Goal: Complete application form: Complete application form

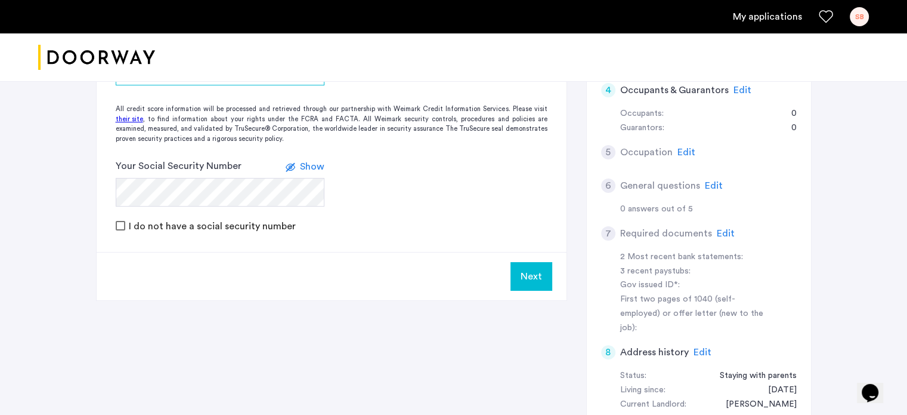
scroll to position [264, 0]
click at [717, 227] on span "Edit" at bounding box center [726, 232] width 18 height 10
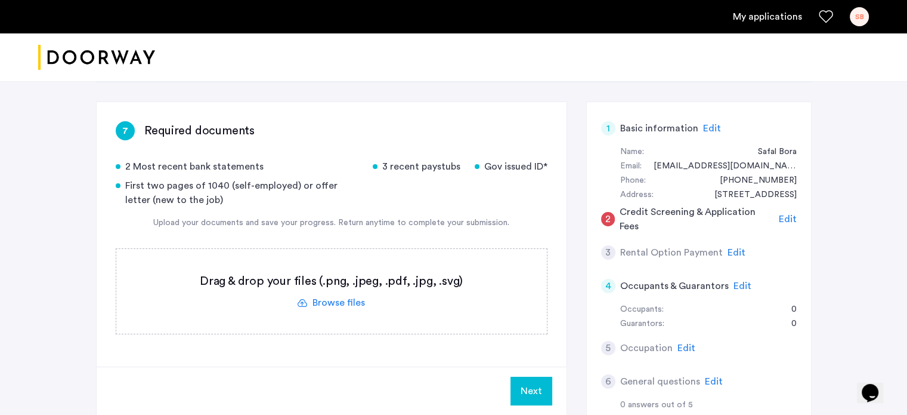
scroll to position [69, 0]
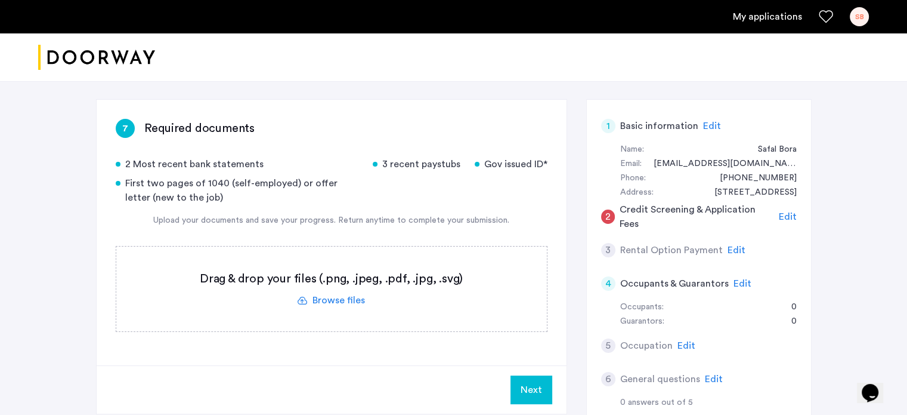
click at [342, 302] on label at bounding box center [331, 288] width 431 height 85
click at [0, 0] on input "file" at bounding box center [0, 0] width 0 height 0
click at [349, 302] on label at bounding box center [331, 288] width 431 height 85
click at [0, 0] on input "file" at bounding box center [0, 0] width 0 height 0
click at [339, 298] on label at bounding box center [331, 288] width 431 height 85
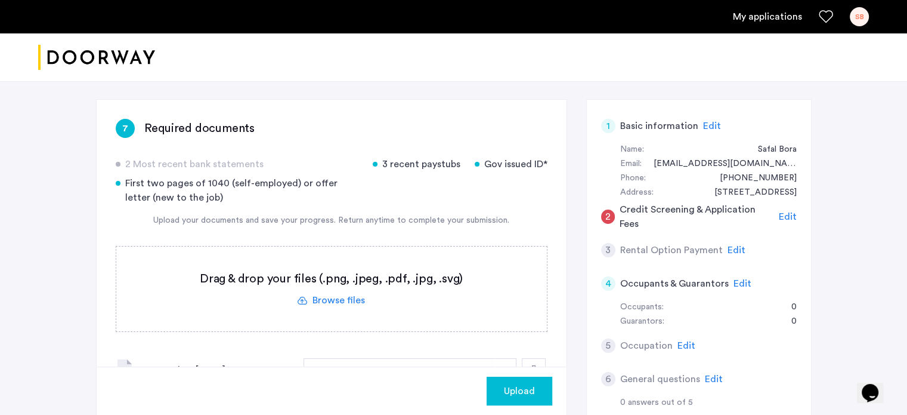
click at [0, 0] on input "file" at bounding box center [0, 0] width 0 height 0
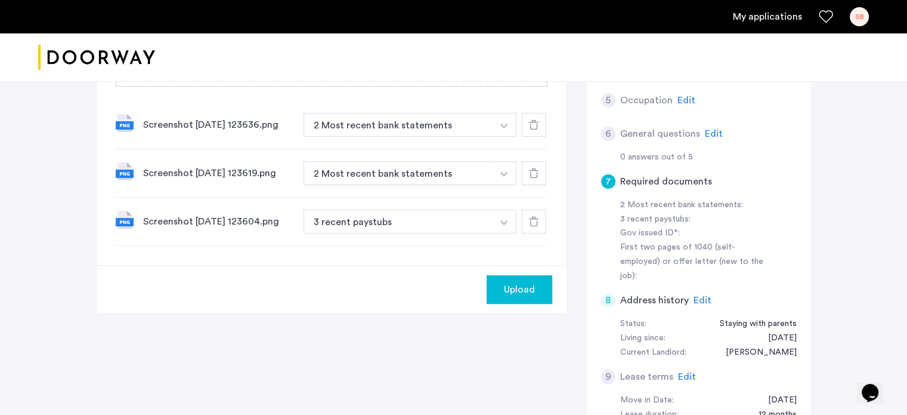
scroll to position [315, 0]
click at [341, 166] on button "2 Most recent bank statements" at bounding box center [399, 172] width 190 height 24
click at [341, 169] on button "2 Most recent bank statements" at bounding box center [399, 172] width 190 height 24
click at [361, 126] on button "2 Most recent bank statements" at bounding box center [399, 124] width 190 height 24
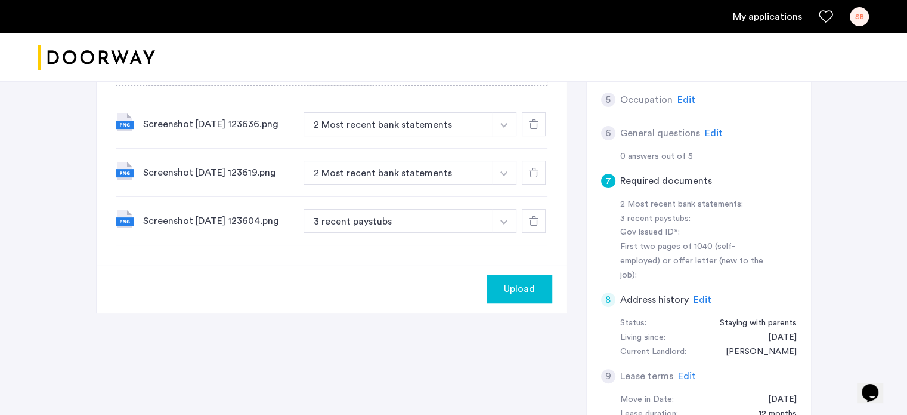
click at [382, 125] on button "2 Most recent bank statements" at bounding box center [399, 124] width 190 height 24
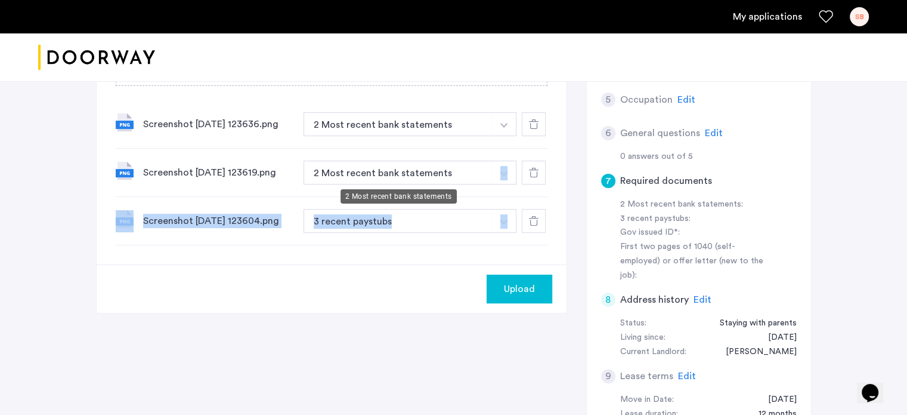
drag, startPoint x: 528, startPoint y: 223, endPoint x: 460, endPoint y: 169, distance: 87.0
click at [460, 169] on div "Screenshot [DATE] 123636.png 2 Most recent bank statements + 3 recent paystubs …" at bounding box center [332, 172] width 432 height 145
click at [460, 169] on button "2 Most recent bank statements" at bounding box center [399, 172] width 190 height 24
click at [533, 172] on icon at bounding box center [534, 173] width 10 height 10
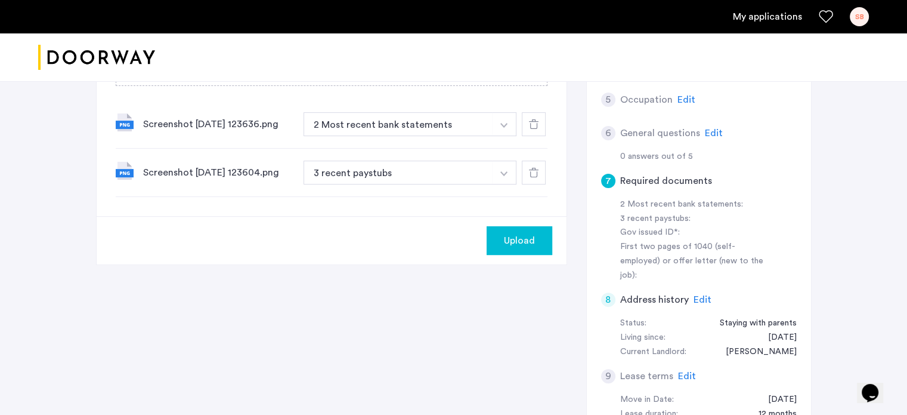
click at [534, 168] on icon at bounding box center [534, 173] width 10 height 10
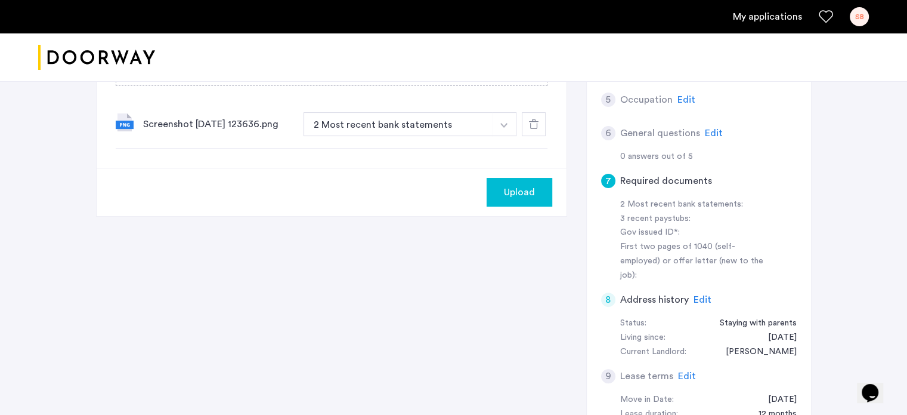
click at [532, 131] on div at bounding box center [534, 124] width 24 height 24
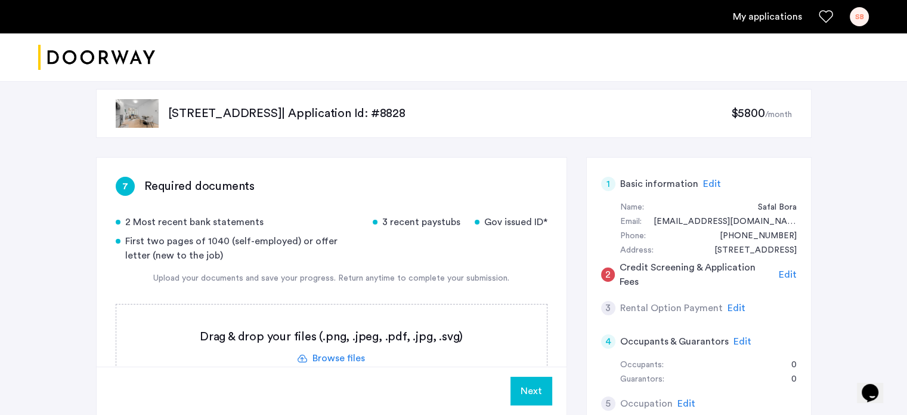
scroll to position [12, 0]
click at [339, 354] on label at bounding box center [331, 346] width 431 height 85
click at [0, 0] on input "file" at bounding box center [0, 0] width 0 height 0
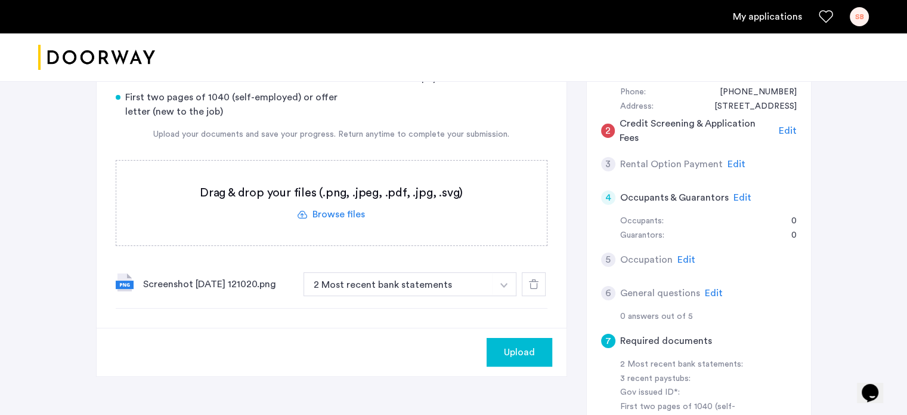
scroll to position [196, 0]
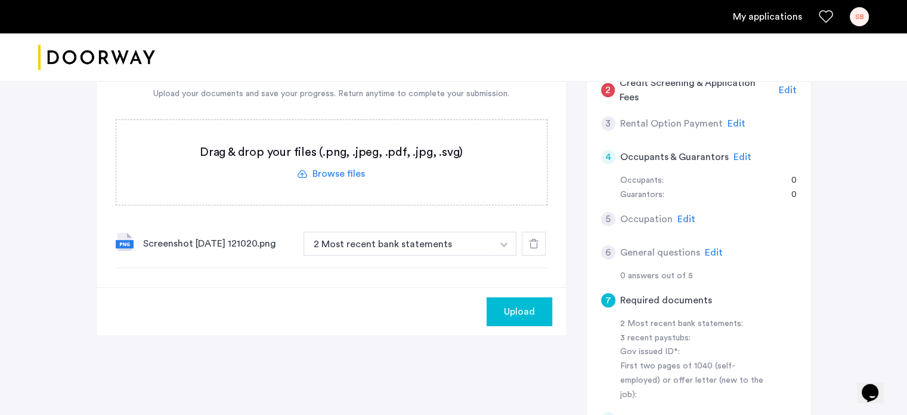
click at [349, 174] on label at bounding box center [331, 162] width 431 height 85
click at [0, 0] on input "file" at bounding box center [0, 0] width 0 height 0
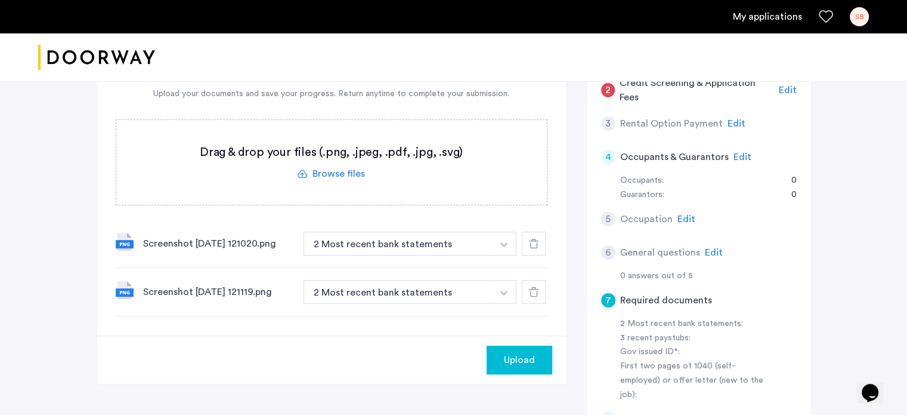
click at [312, 168] on label at bounding box center [331, 162] width 431 height 85
click at [0, 0] on input "file" at bounding box center [0, 0] width 0 height 0
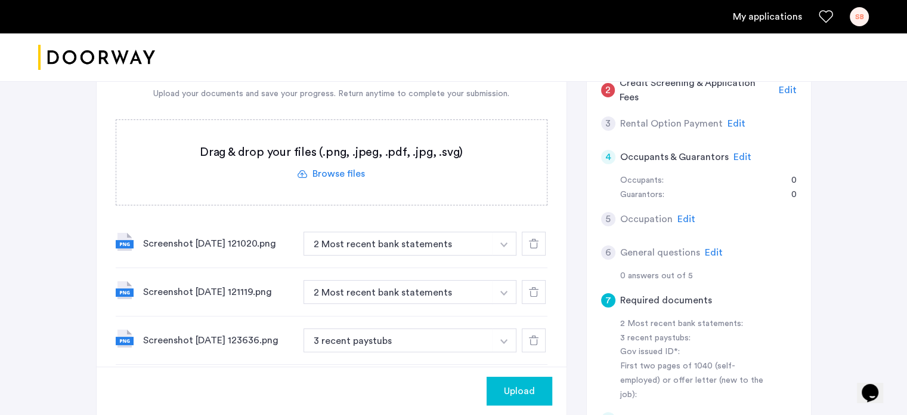
drag, startPoint x: 507, startPoint y: 382, endPoint x: 373, endPoint y: 180, distance: 242.7
click at [373, 180] on app-required-documents "7 Required documents 2 Most recent bank statements 3 recent paystubs Gov issued…" at bounding box center [332, 202] width 470 height 459
click at [358, 176] on label at bounding box center [331, 162] width 431 height 85
click at [0, 0] on input "file" at bounding box center [0, 0] width 0 height 0
click at [335, 153] on label at bounding box center [331, 162] width 431 height 85
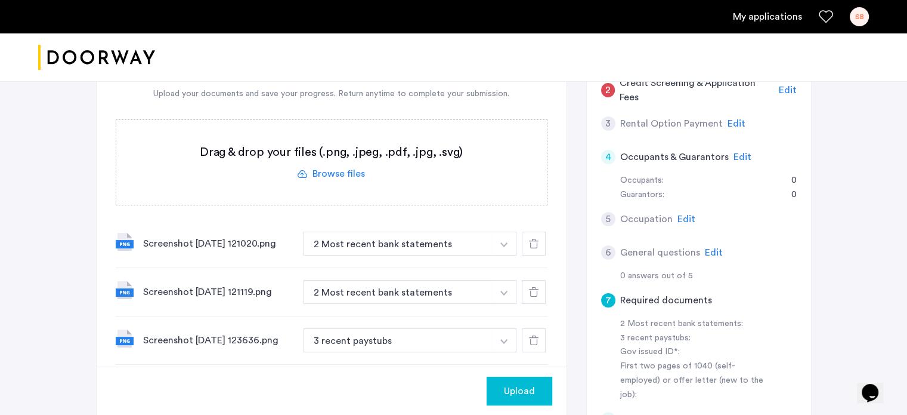
click at [0, 0] on input "file" at bounding box center [0, 0] width 0 height 0
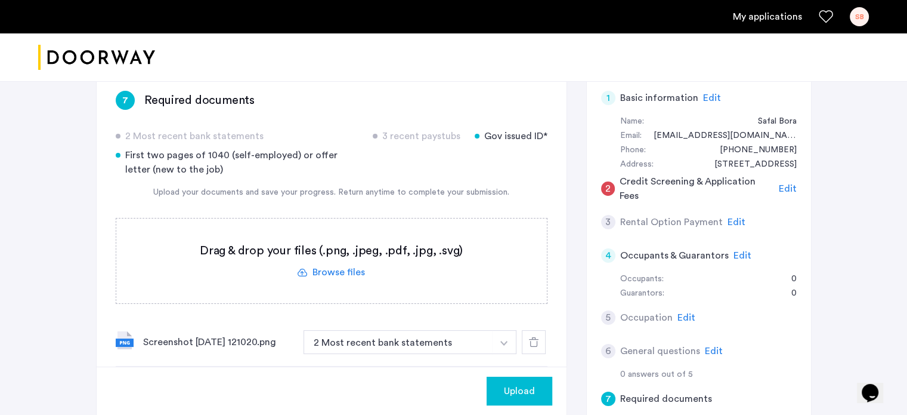
scroll to position [92, 0]
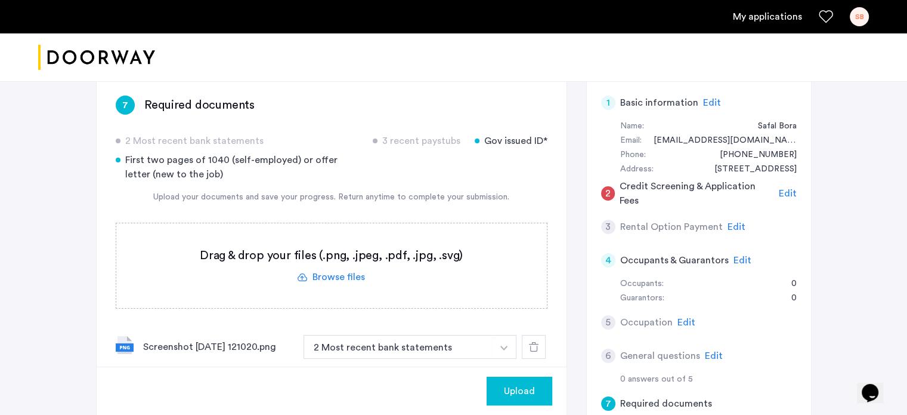
click at [316, 266] on label at bounding box center [331, 265] width 431 height 85
click at [0, 0] on input "file" at bounding box center [0, 0] width 0 height 0
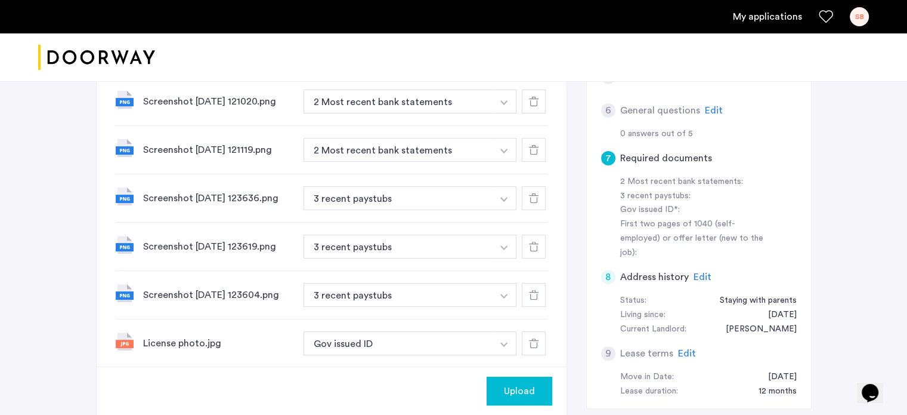
scroll to position [336, 0]
click at [538, 387] on div "Upload" at bounding box center [519, 391] width 47 height 14
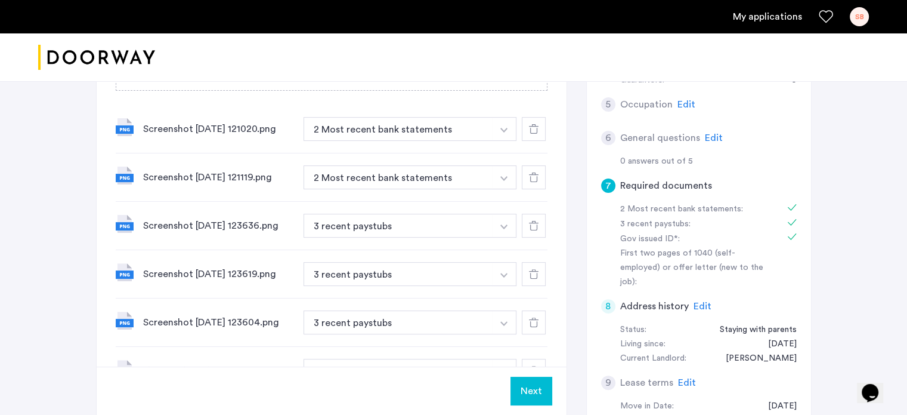
scroll to position [311, 0]
click at [542, 393] on button "Next" at bounding box center [532, 390] width 42 height 29
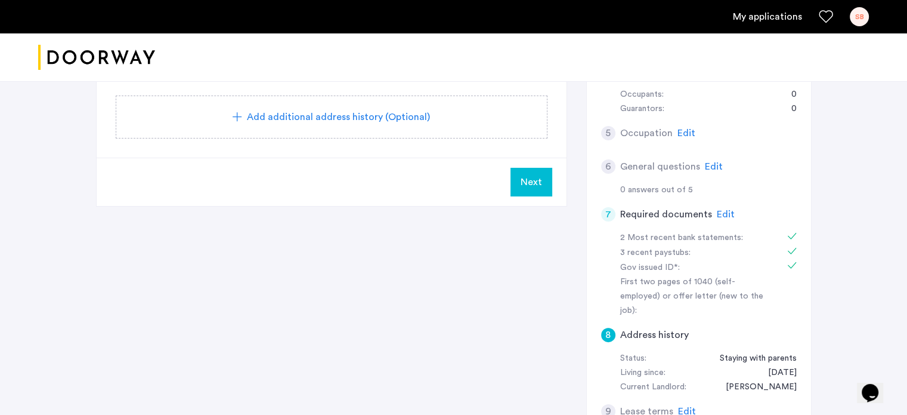
scroll to position [367, 0]
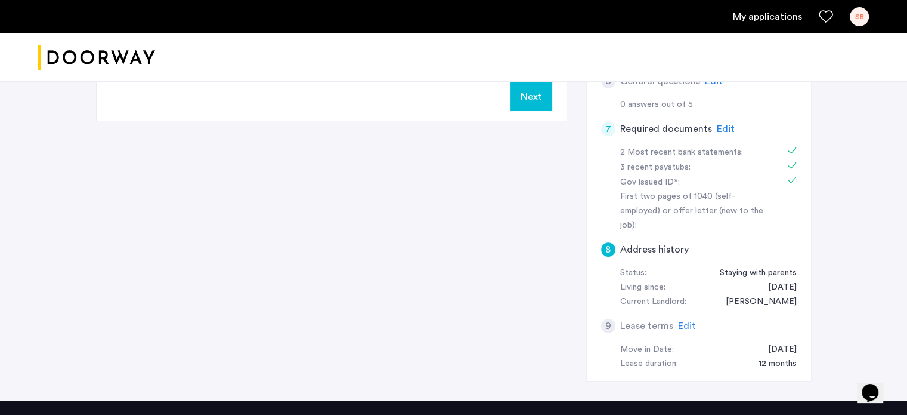
click at [691, 321] on span "Edit" at bounding box center [687, 326] width 18 height 10
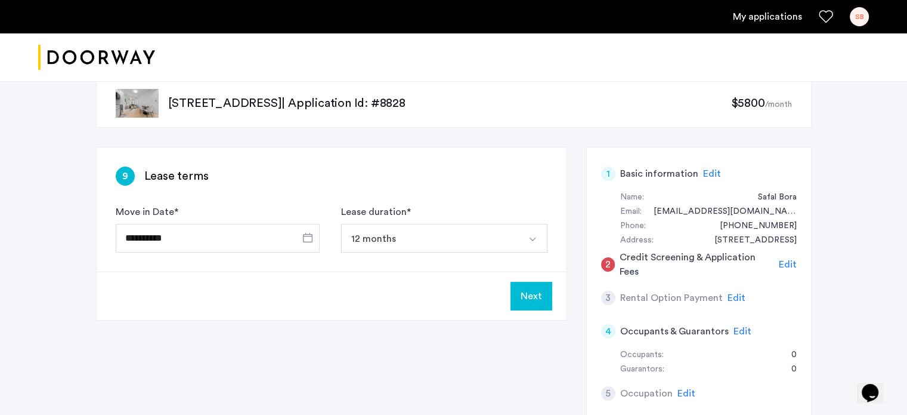
scroll to position [21, 0]
click at [315, 244] on span "Open calendar" at bounding box center [307, 237] width 29 height 29
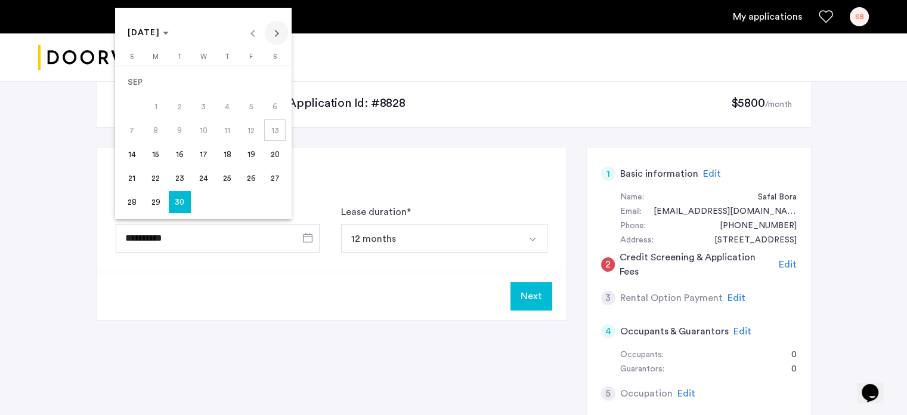
click at [274, 26] on span "Next month" at bounding box center [277, 33] width 24 height 24
click at [279, 84] on span "4" at bounding box center [274, 82] width 21 height 21
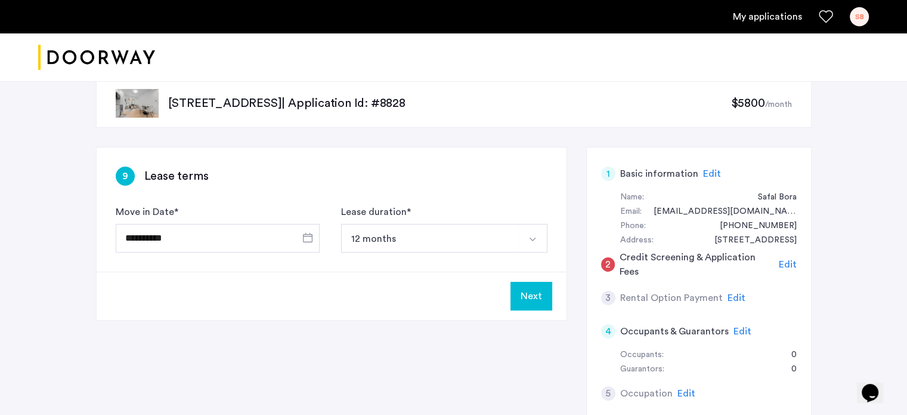
type input "**********"
click at [540, 301] on button "Next" at bounding box center [532, 296] width 42 height 29
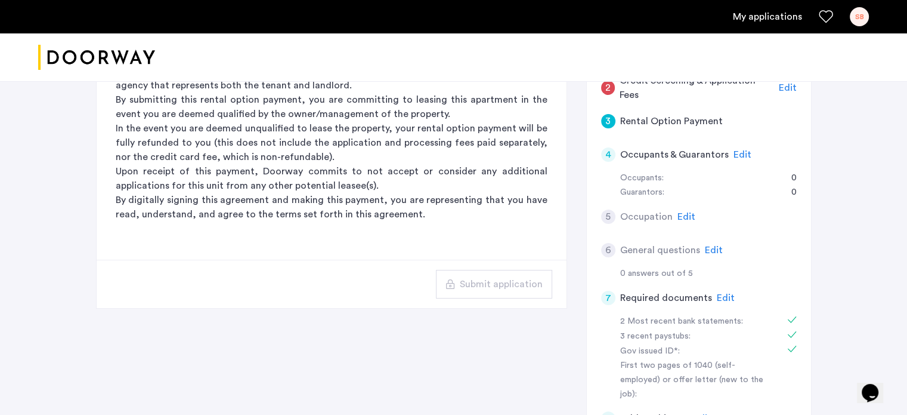
scroll to position [199, 0]
click at [711, 252] on span "Edit" at bounding box center [714, 249] width 18 height 10
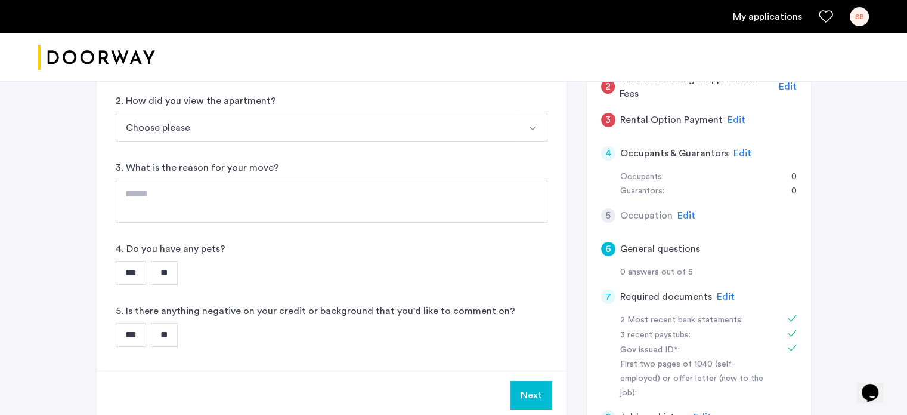
click at [216, 129] on button "Choose please" at bounding box center [318, 127] width 404 height 29
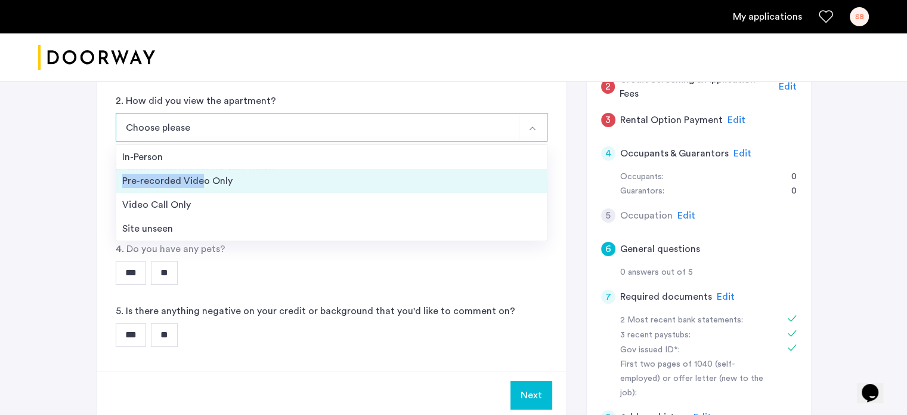
drag, startPoint x: 202, startPoint y: 159, endPoint x: 203, endPoint y: 177, distance: 17.3
click at [203, 177] on ul "In-Person Pre-recorded Video Only Video Call Only Site unseen" at bounding box center [332, 192] width 432 height 97
click at [203, 179] on div "Pre-recorded Video Only" at bounding box center [331, 181] width 419 height 14
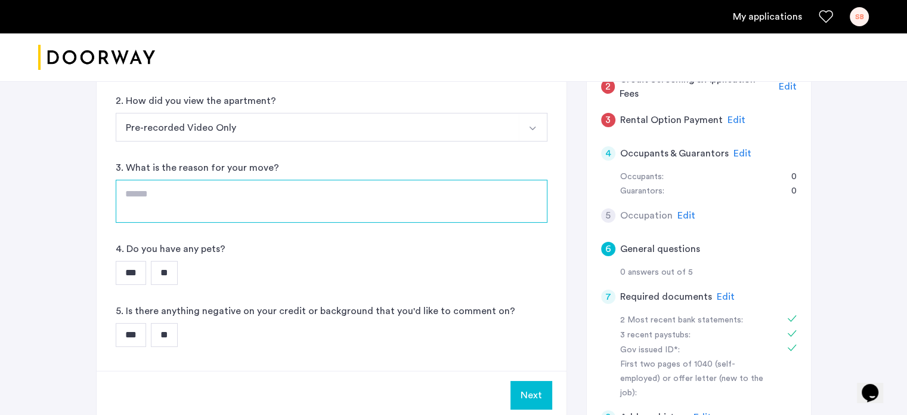
click at [203, 194] on textarea at bounding box center [332, 201] width 432 height 43
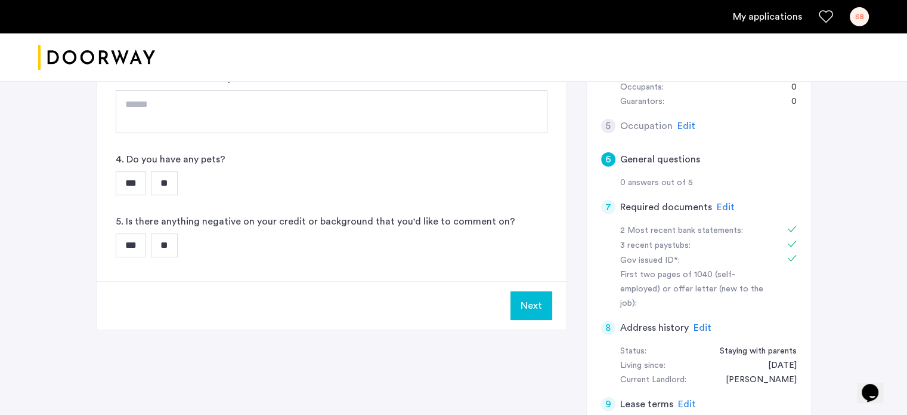
click at [171, 185] on input "**" at bounding box center [164, 183] width 27 height 24
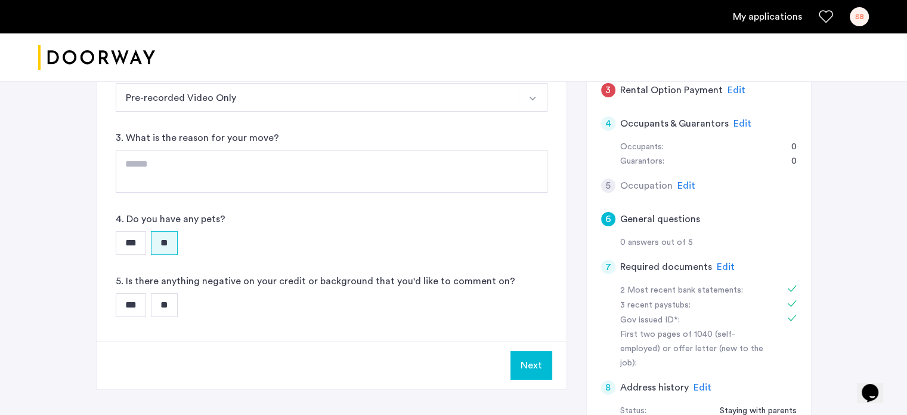
scroll to position [227, 0]
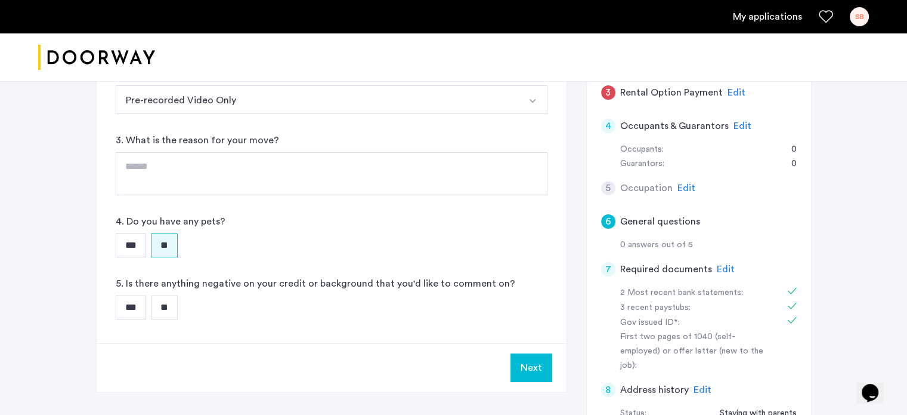
click at [178, 307] on input "**" at bounding box center [164, 307] width 27 height 24
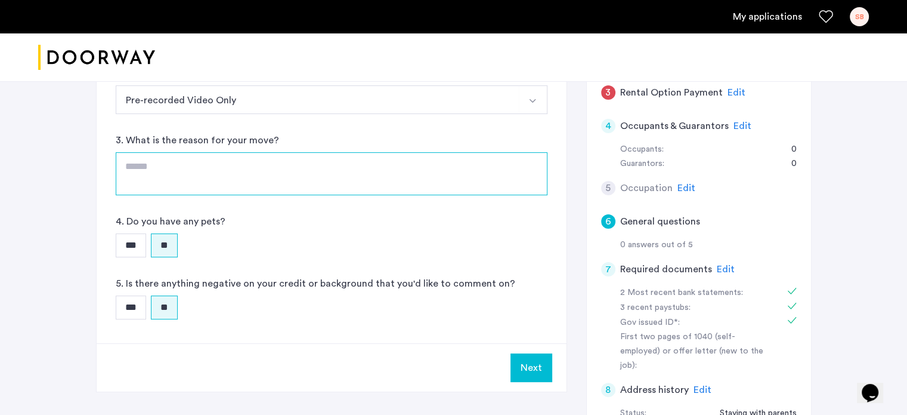
click at [201, 180] on textarea at bounding box center [332, 173] width 432 height 43
drag, startPoint x: 247, startPoint y: 163, endPoint x: 169, endPoint y: 165, distance: 78.1
click at [169, 165] on textarea "**********" at bounding box center [332, 173] width 432 height 43
type textarea "**********"
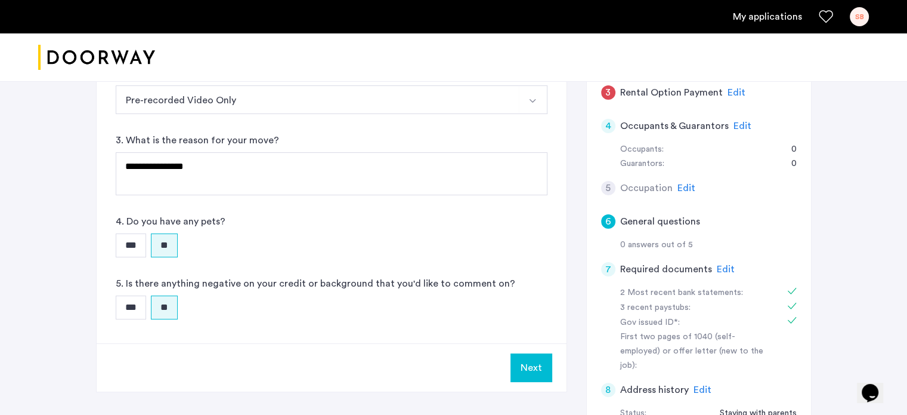
click at [534, 366] on button "Next" at bounding box center [532, 367] width 42 height 29
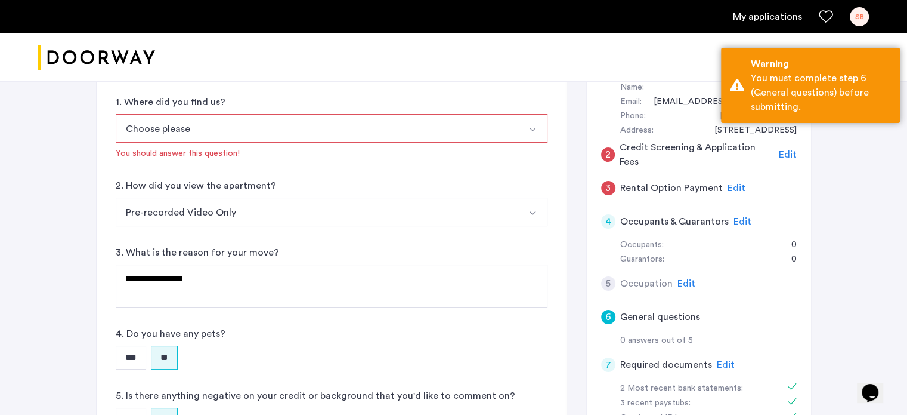
scroll to position [129, 0]
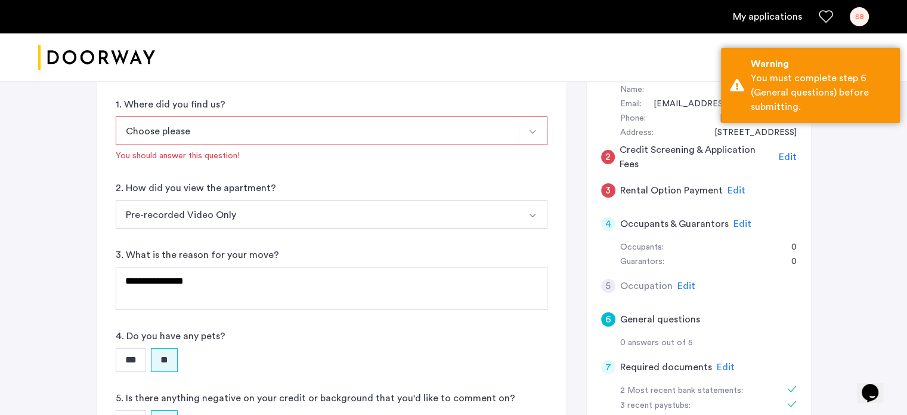
click at [217, 140] on button "Choose please" at bounding box center [318, 130] width 404 height 29
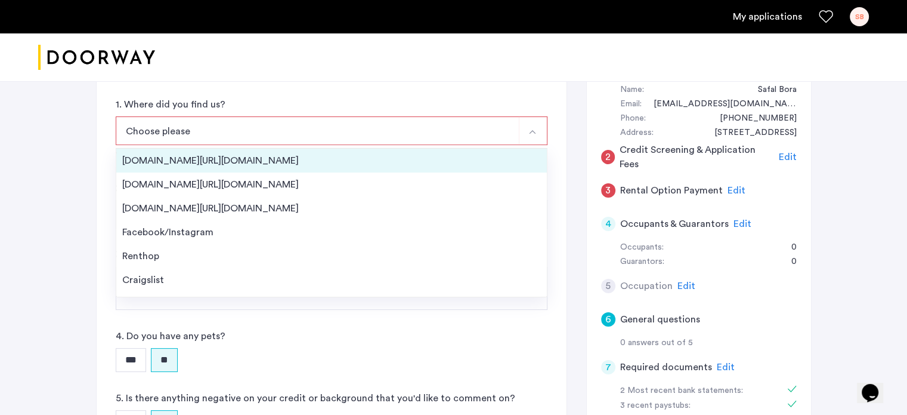
click at [218, 162] on div "[DOMAIN_NAME][URL][DOMAIN_NAME]" at bounding box center [331, 160] width 419 height 14
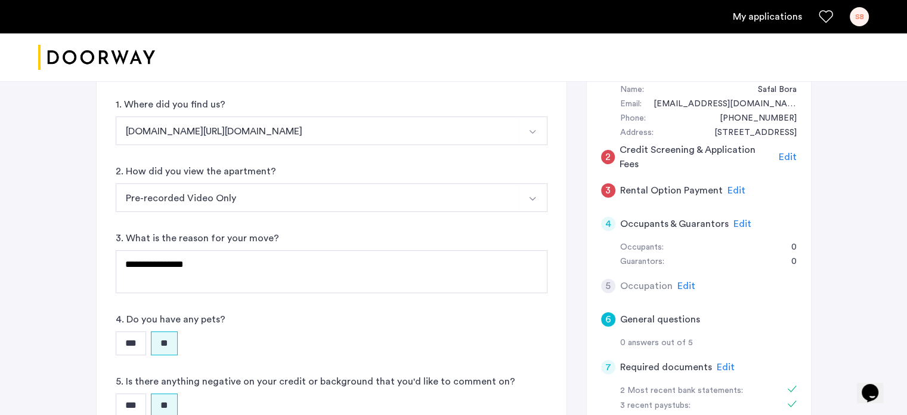
scroll to position [257, 0]
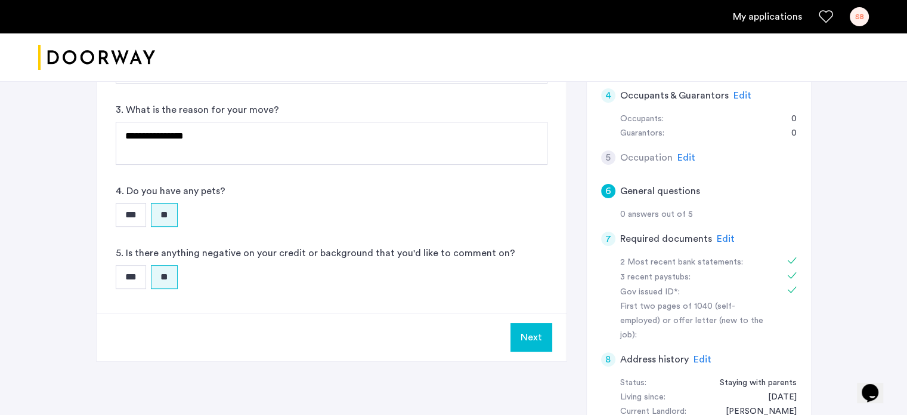
click at [520, 329] on button "Next" at bounding box center [532, 337] width 42 height 29
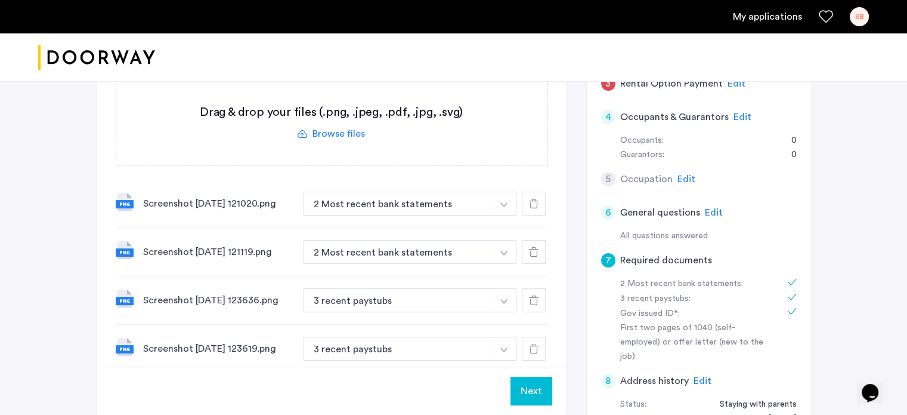
scroll to position [224, 0]
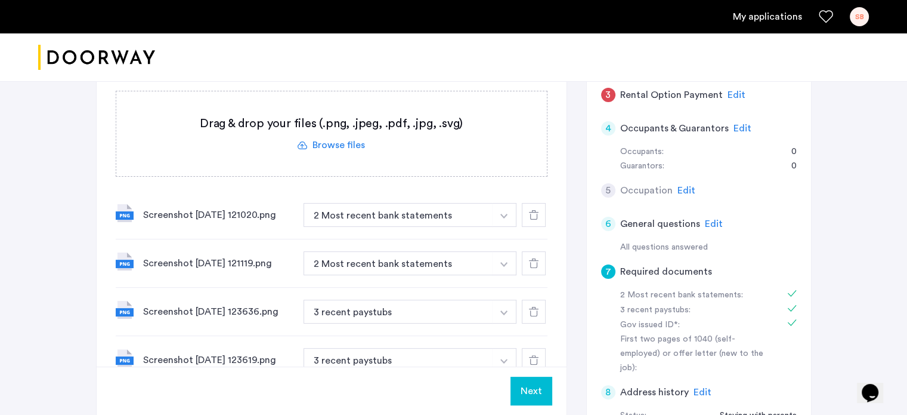
click at [734, 129] on span "Edit" at bounding box center [743, 128] width 18 height 10
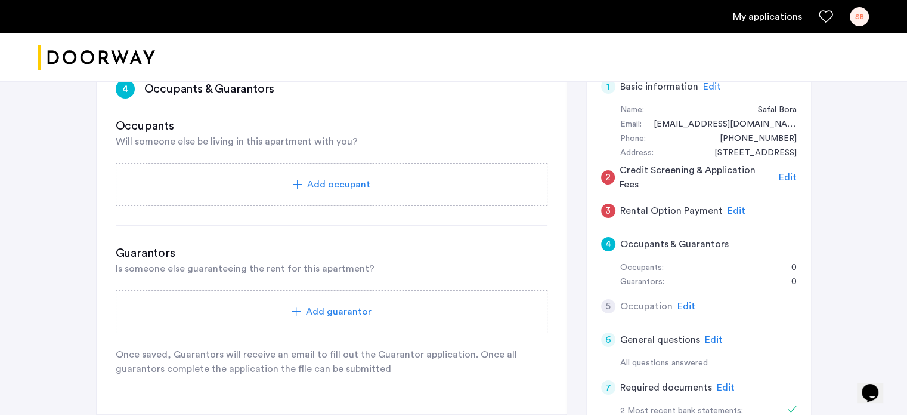
scroll to position [107, 0]
click at [316, 188] on span "Add occupant" at bounding box center [338, 185] width 63 height 14
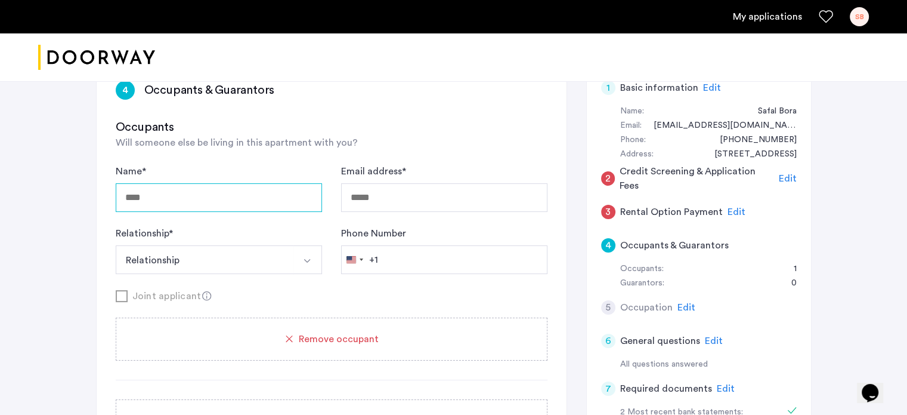
click at [271, 190] on input "Name *" at bounding box center [219, 197] width 206 height 29
type input "**********"
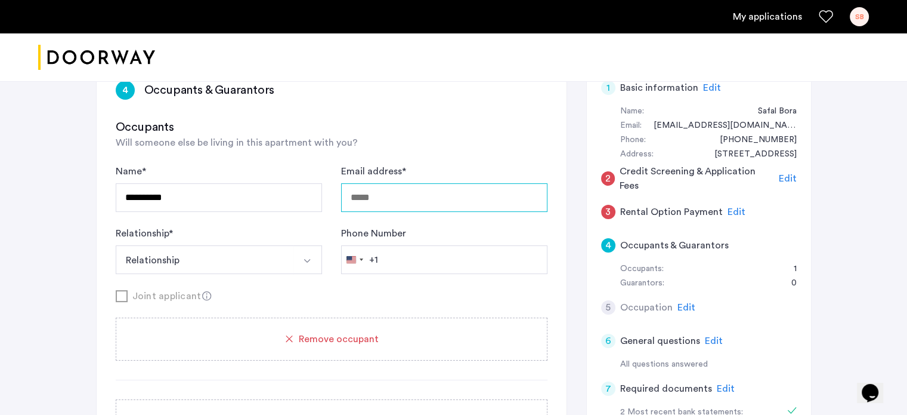
click at [409, 193] on input "Email address *" at bounding box center [444, 197] width 206 height 29
type input "**********"
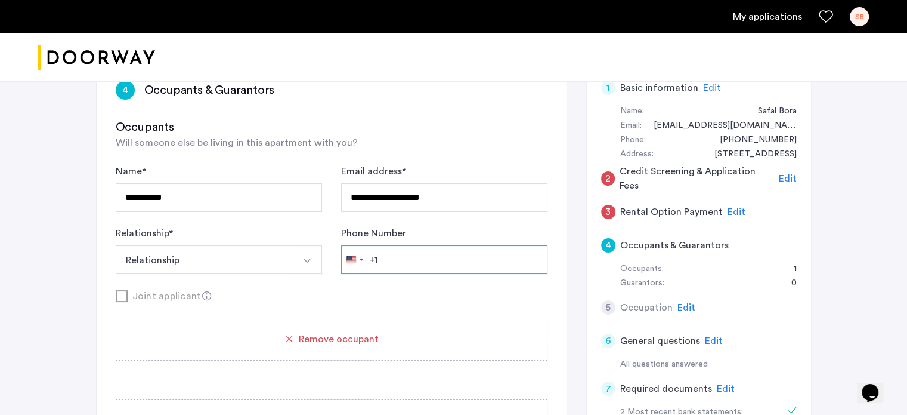
click at [399, 266] on input "Phone Number" at bounding box center [444, 259] width 206 height 29
type input "**********"
click at [247, 252] on button "Relationship" at bounding box center [205, 259] width 178 height 29
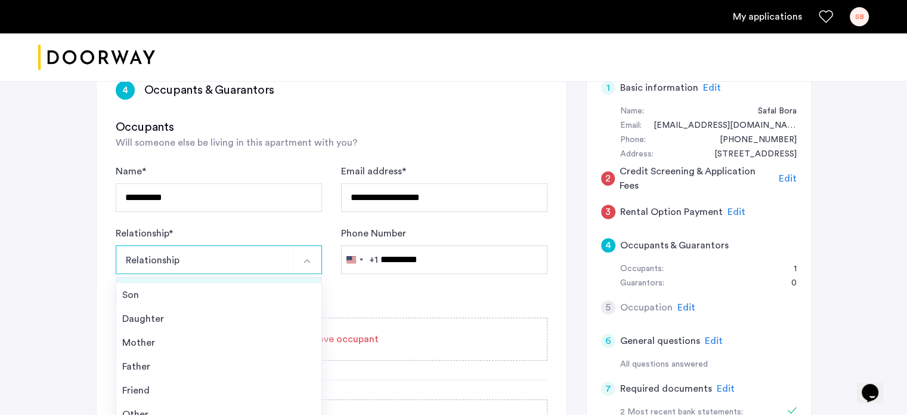
scroll to position [225, 0]
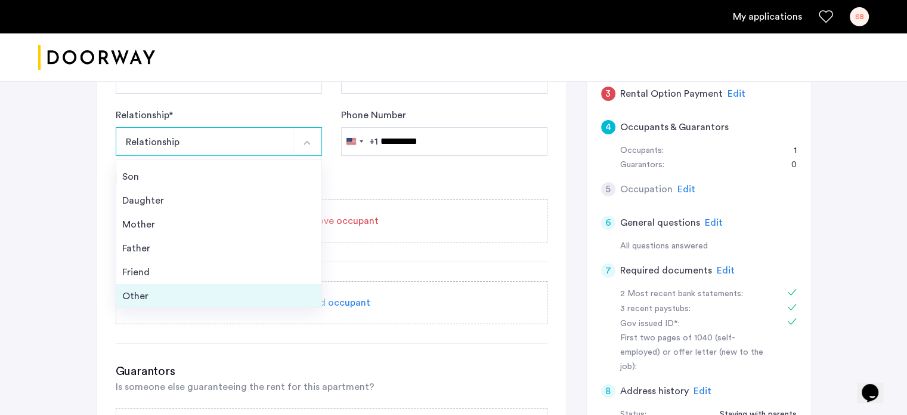
click at [181, 289] on div "Other" at bounding box center [218, 296] width 193 height 14
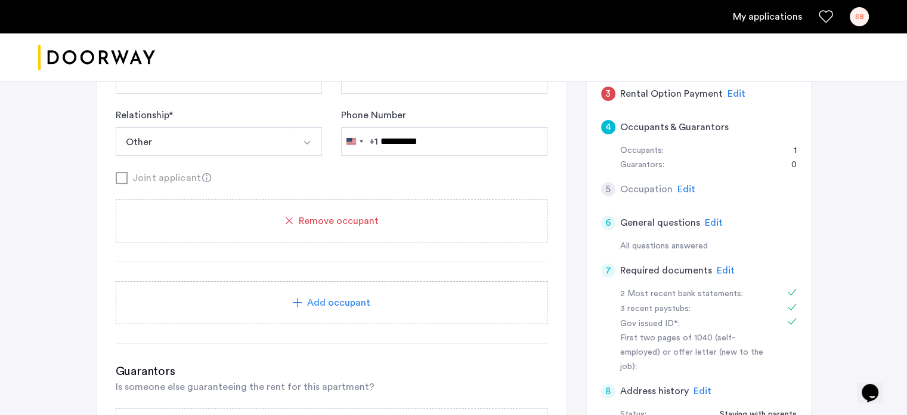
click at [199, 146] on button "Other" at bounding box center [205, 141] width 178 height 29
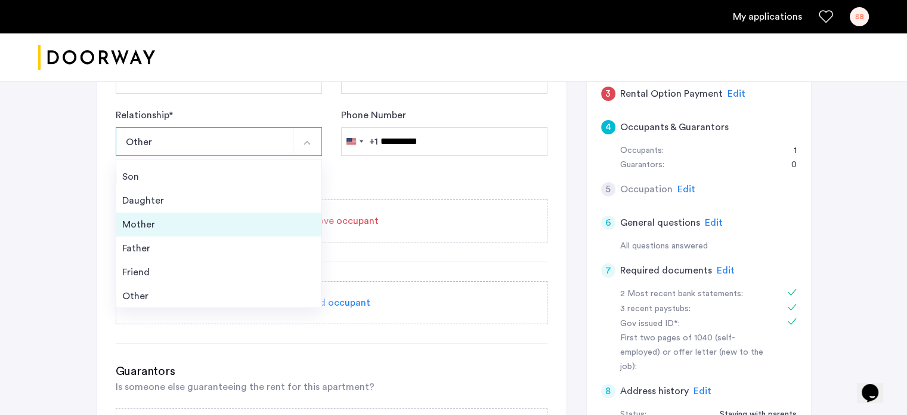
scroll to position [0, 0]
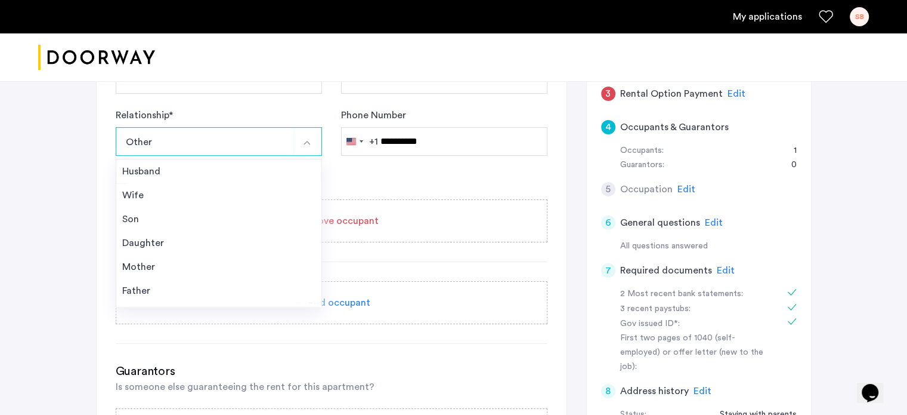
click at [381, 190] on div "**********" at bounding box center [332, 154] width 432 height 216
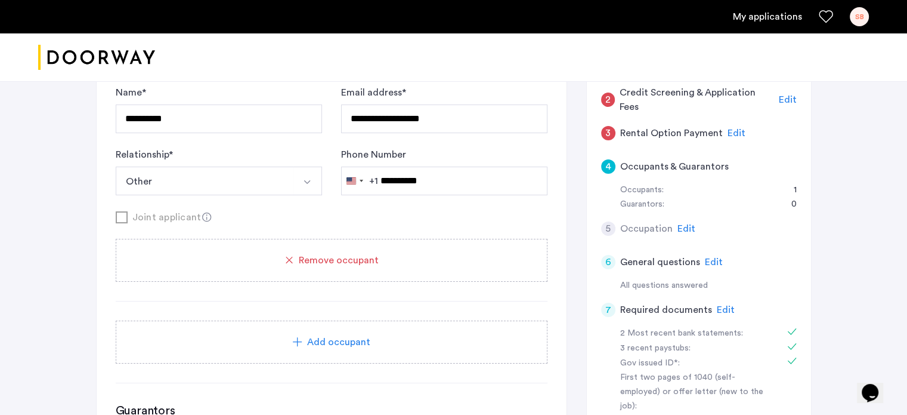
scroll to position [185, 0]
click at [689, 234] on div "Edit" at bounding box center [687, 229] width 18 height 14
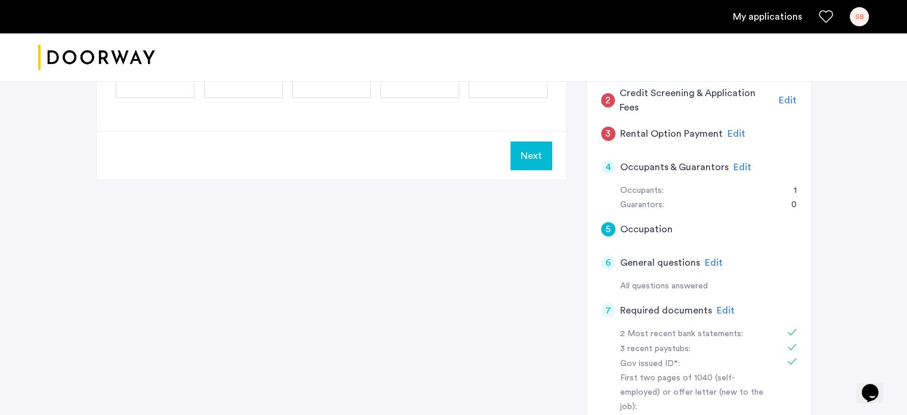
scroll to position [0, 0]
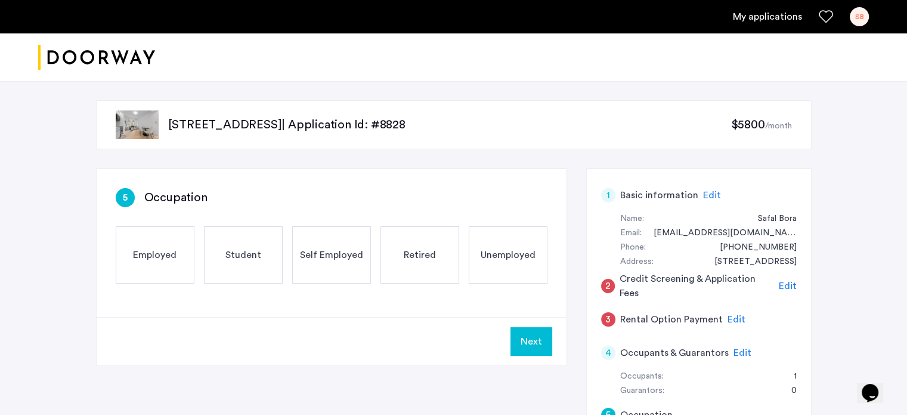
click at [180, 251] on div "Employed" at bounding box center [155, 254] width 79 height 57
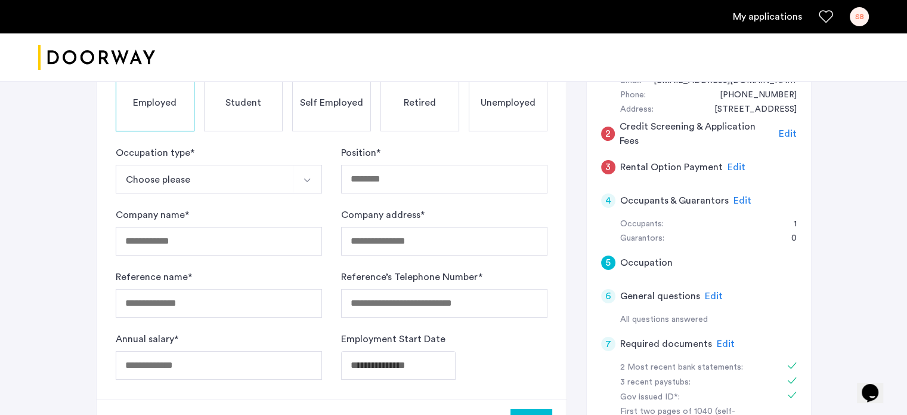
scroll to position [153, 0]
click at [184, 178] on button "Choose please" at bounding box center [205, 178] width 178 height 29
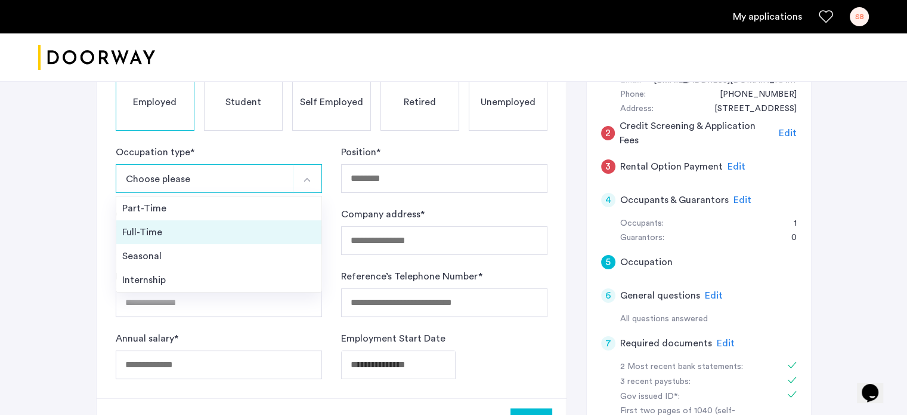
click at [178, 233] on div "Full-Time" at bounding box center [218, 232] width 193 height 14
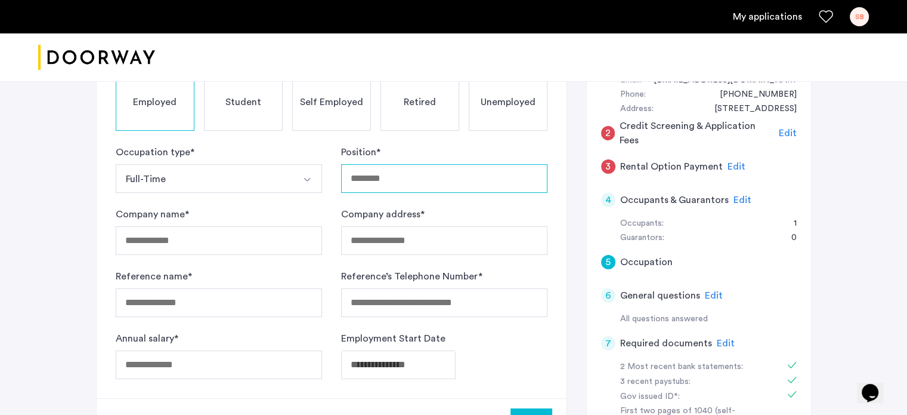
click at [376, 174] on input "Position *" at bounding box center [444, 178] width 206 height 29
type input "**********"
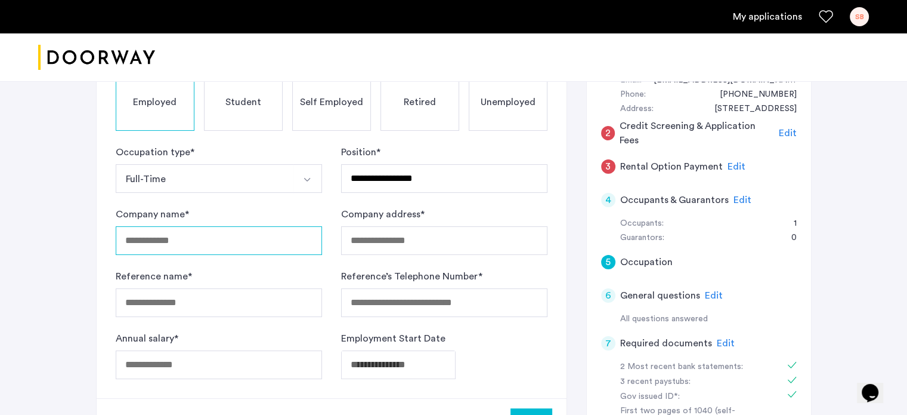
click at [167, 245] on input "Company name *" at bounding box center [219, 240] width 206 height 29
type input "*********"
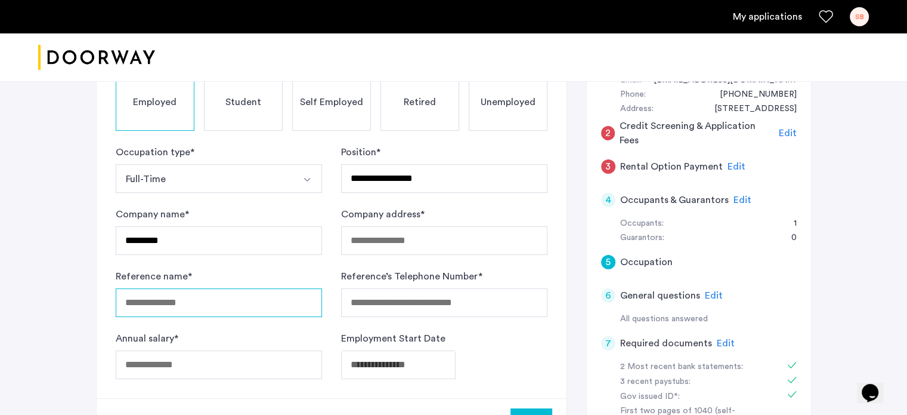
click at [154, 294] on input "Reference name *" at bounding box center [219, 302] width 206 height 29
type input "**********"
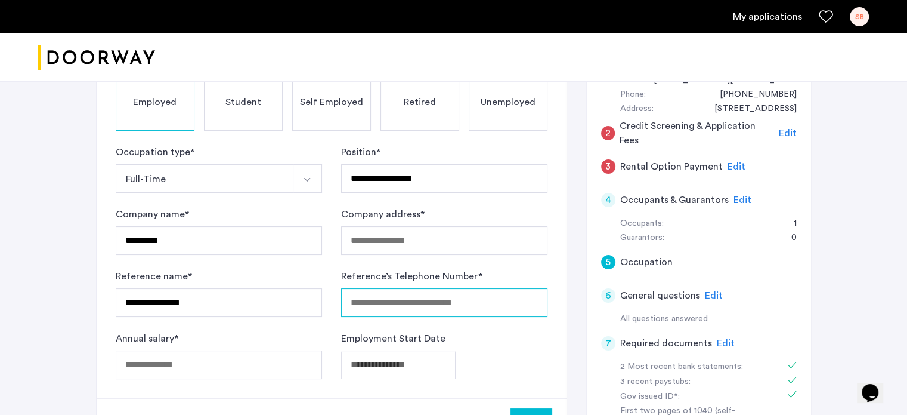
click at [389, 311] on input "Reference’s Telephone Number *" at bounding box center [444, 302] width 206 height 29
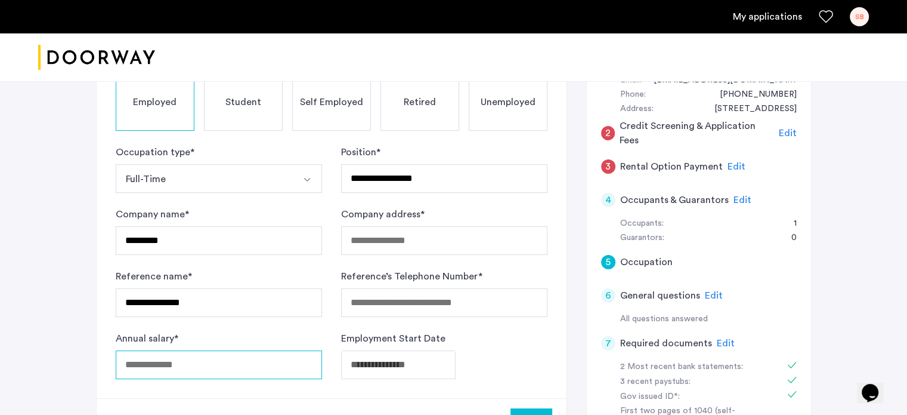
click at [166, 362] on div "Annual salary *" at bounding box center [219, 355] width 206 height 48
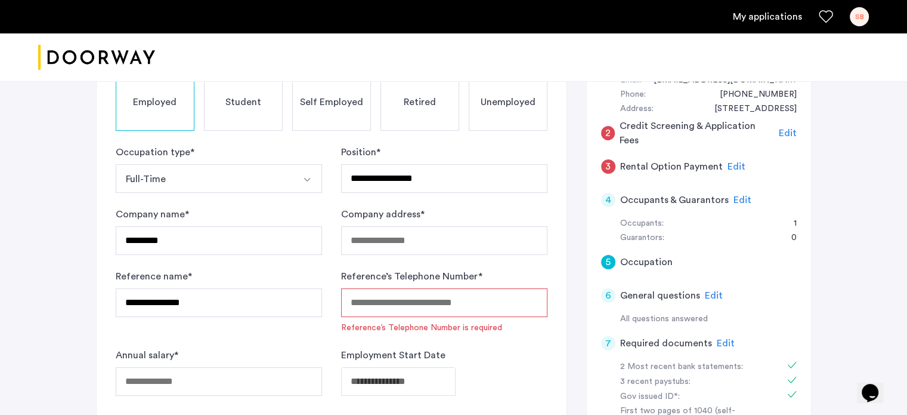
click at [384, 262] on body "**********" at bounding box center [453, 54] width 907 height 415
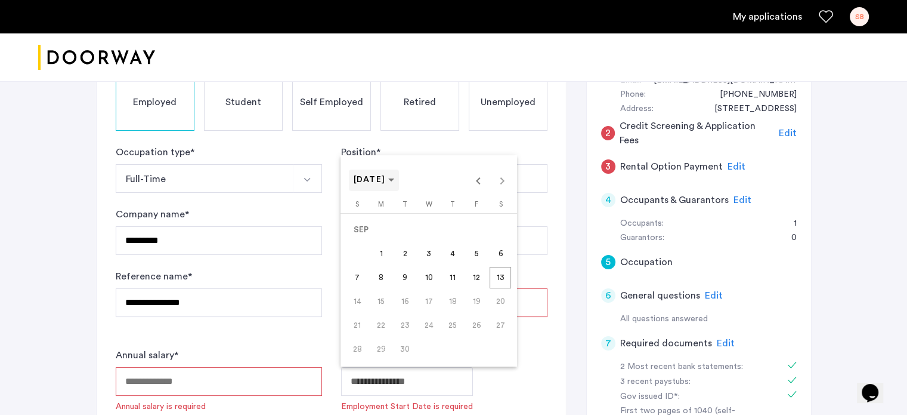
click at [395, 178] on span "[DATE]" at bounding box center [374, 180] width 41 height 10
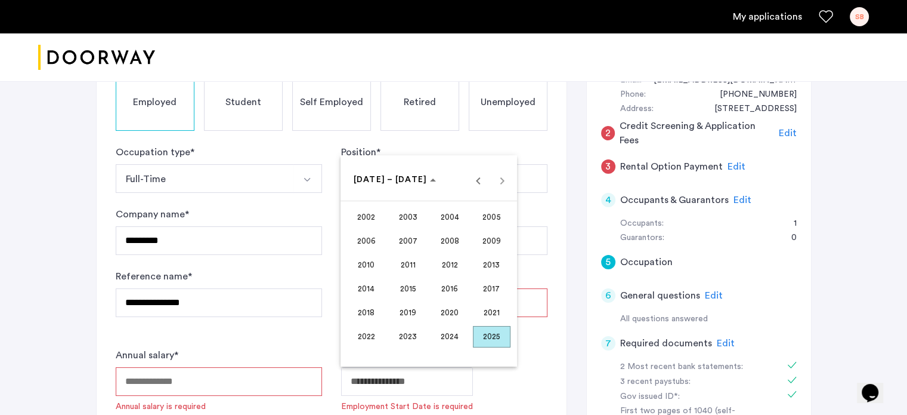
click at [368, 330] on span "2022" at bounding box center [367, 336] width 38 height 21
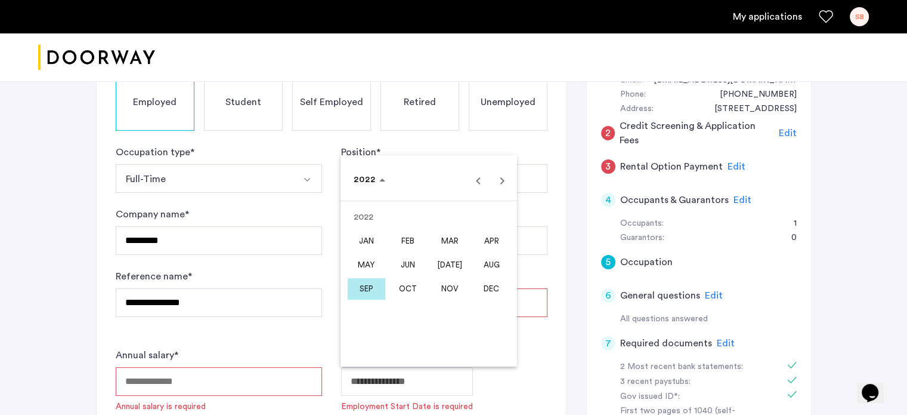
click at [477, 267] on span "AUG" at bounding box center [492, 264] width 38 height 21
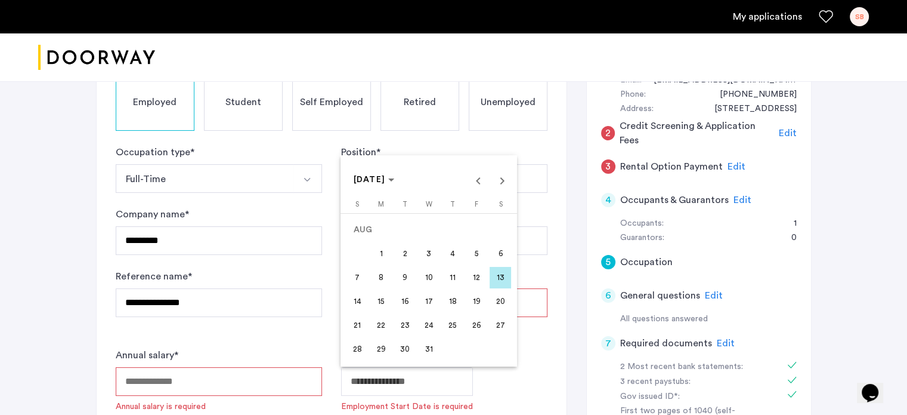
click at [376, 328] on span "22" at bounding box center [380, 324] width 21 height 21
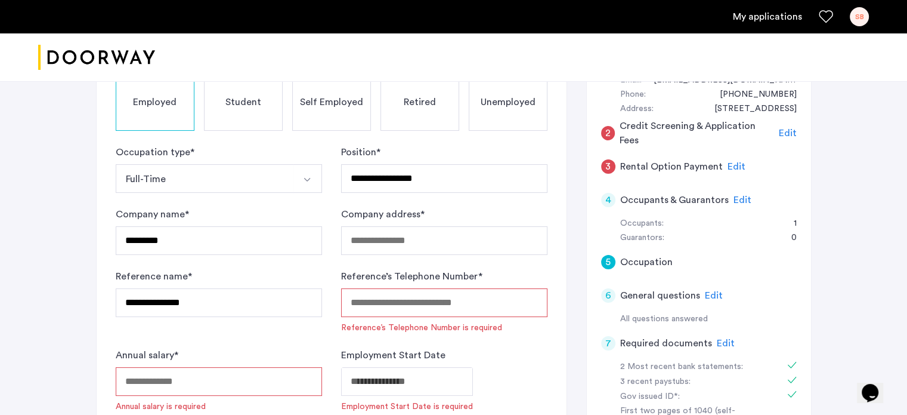
type input "**********"
click at [257, 376] on input "Annual salary *" at bounding box center [219, 381] width 206 height 29
click at [261, 386] on input "Annual salary *" at bounding box center [219, 381] width 206 height 29
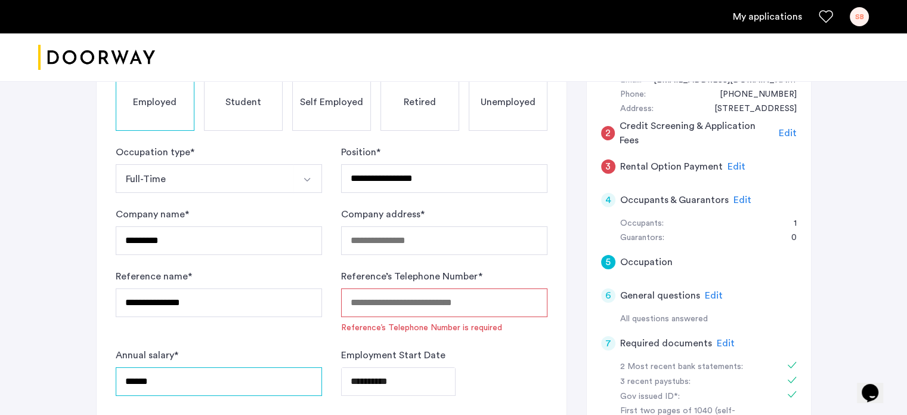
type input "******"
click at [429, 306] on input "Reference’s Telephone Number *" at bounding box center [444, 302] width 206 height 29
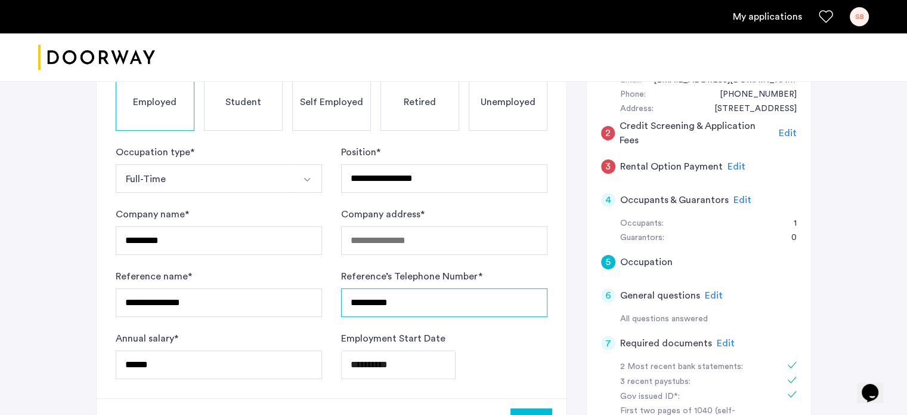
type input "**********"
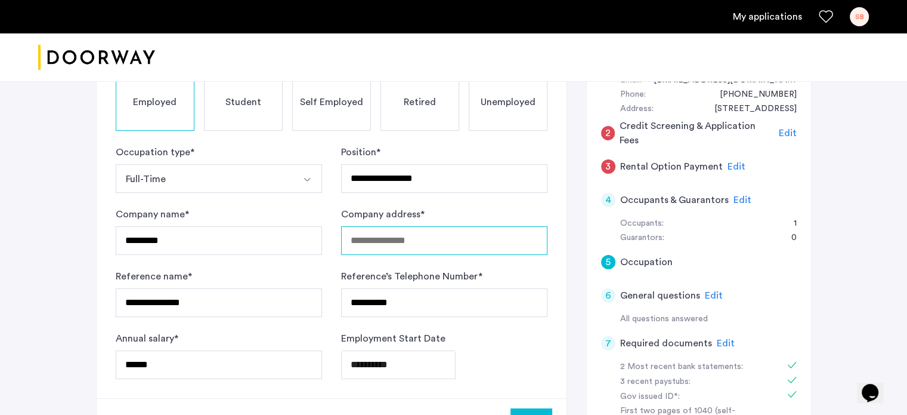
click at [412, 233] on input "Company address *" at bounding box center [444, 240] width 206 height 29
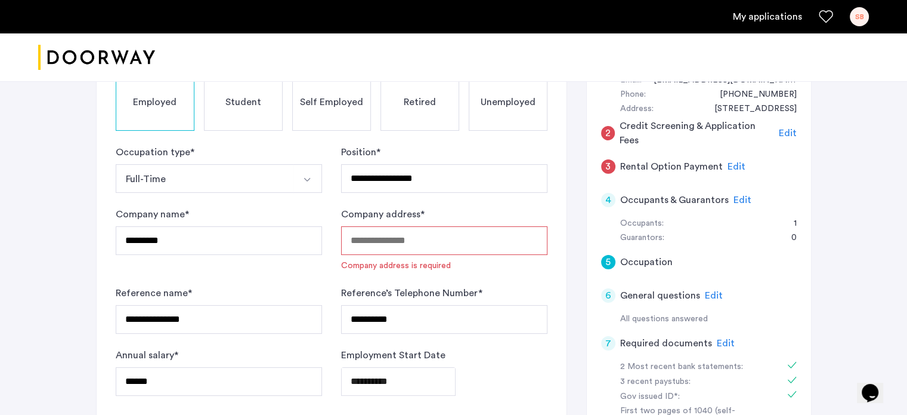
paste input "**********"
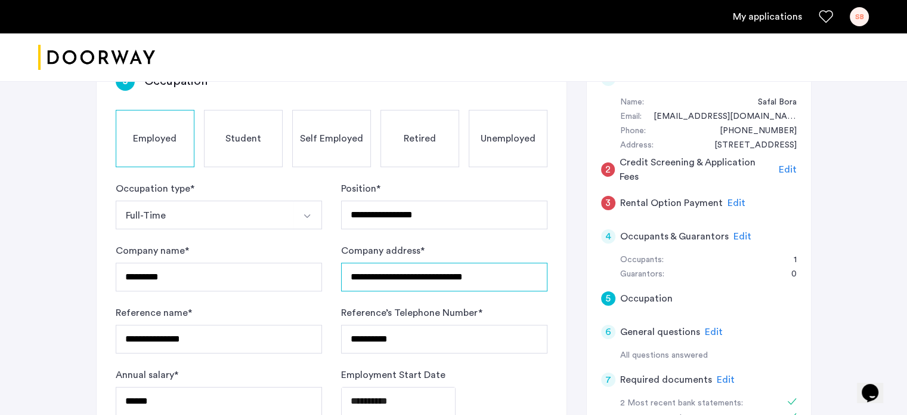
scroll to position [209, 0]
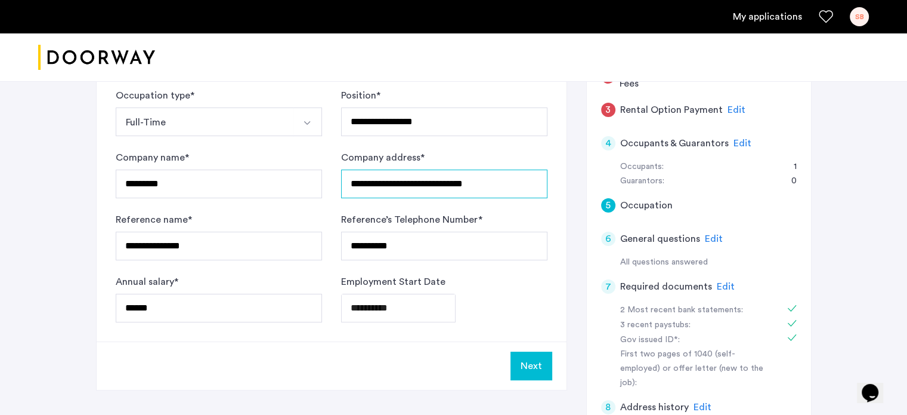
type input "**********"
click at [522, 358] on button "Next" at bounding box center [532, 365] width 42 height 29
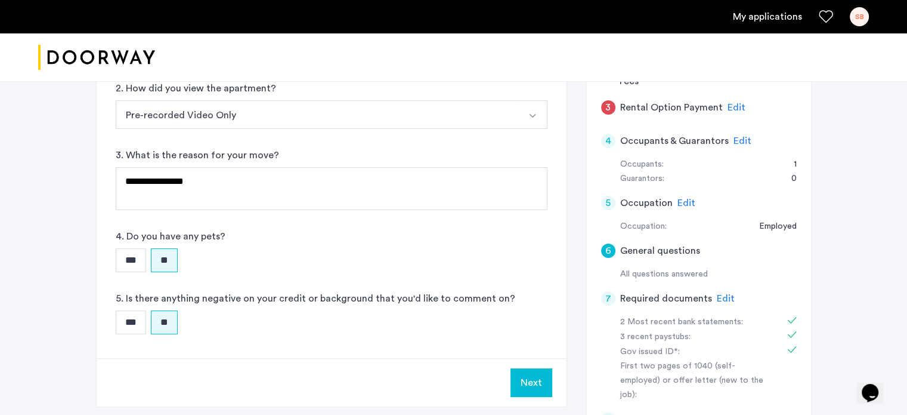
scroll to position [91, 0]
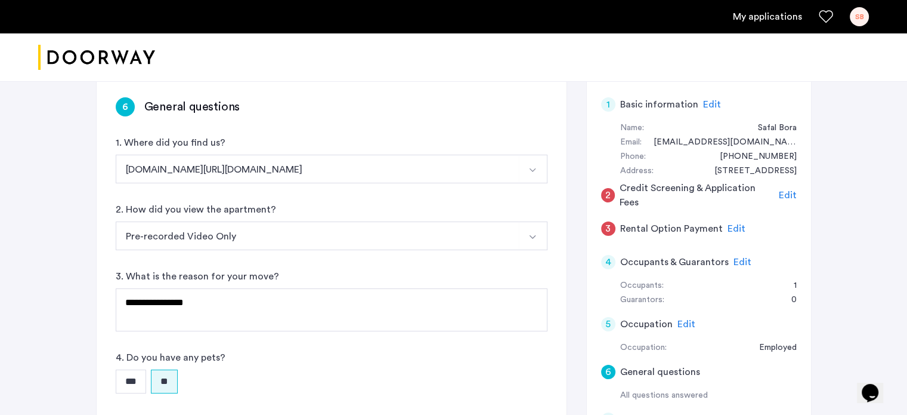
click at [737, 227] on span "Edit" at bounding box center [737, 229] width 18 height 10
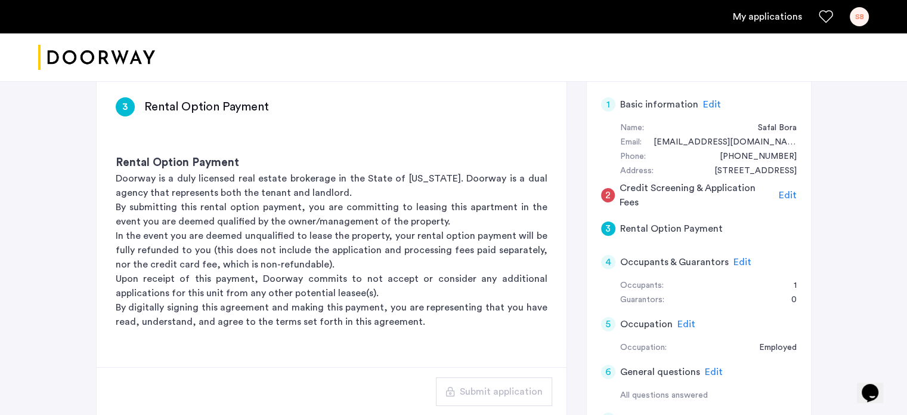
click at [782, 195] on span "Edit" at bounding box center [788, 195] width 18 height 10
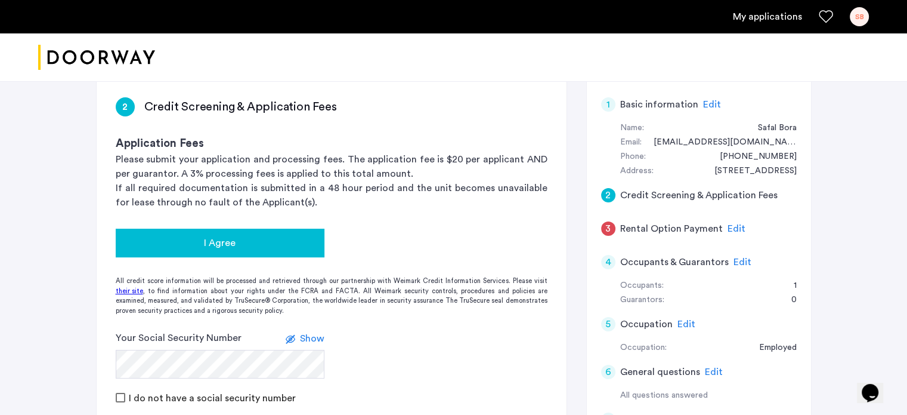
click at [286, 239] on div "I Agree" at bounding box center [220, 243] width 190 height 14
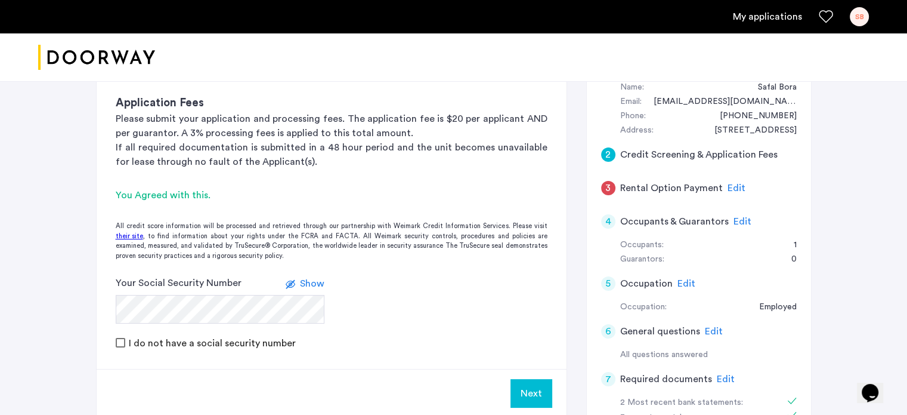
scroll to position [131, 0]
click at [326, 283] on form "Your Social Security Number Show I do not have a social security number" at bounding box center [332, 313] width 470 height 74
click at [320, 283] on span "Show" at bounding box center [312, 284] width 24 height 10
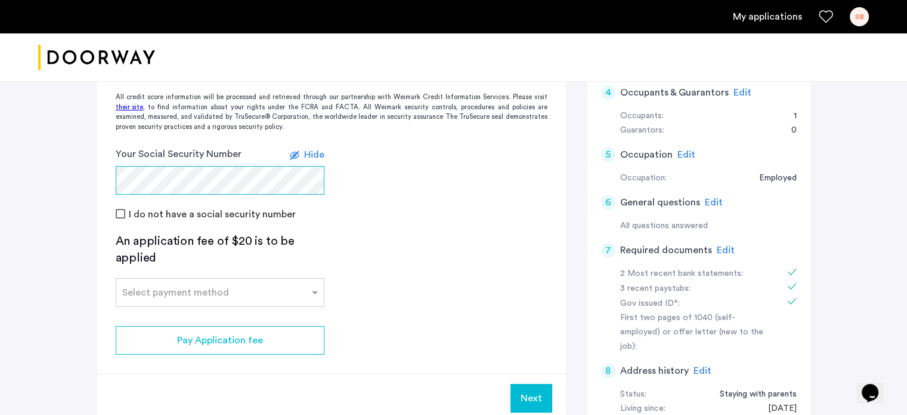
scroll to position [261, 0]
click at [227, 296] on div "Select payment method" at bounding box center [212, 291] width 193 height 14
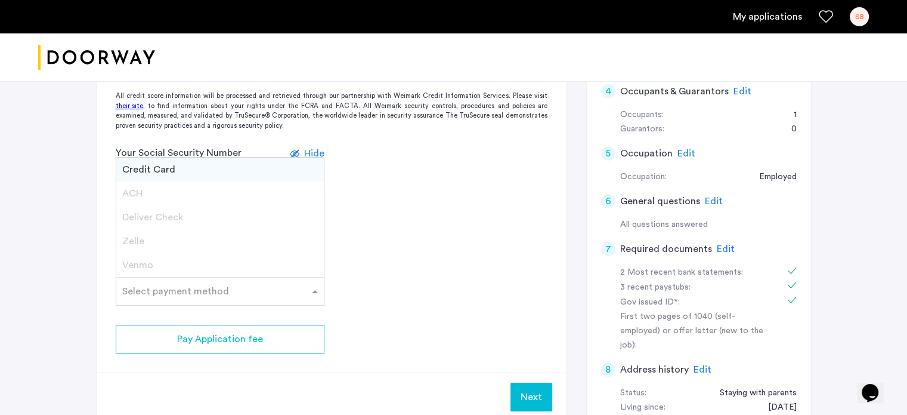
click at [156, 165] on span "Credit Card" at bounding box center [148, 170] width 53 height 10
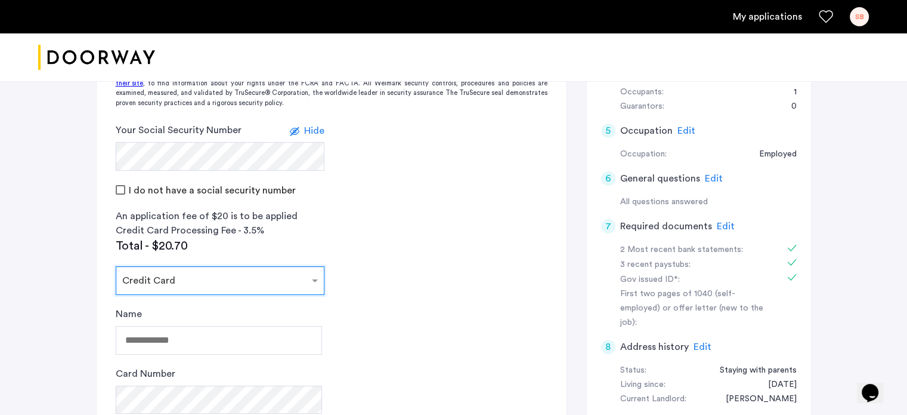
scroll to position [352, 0]
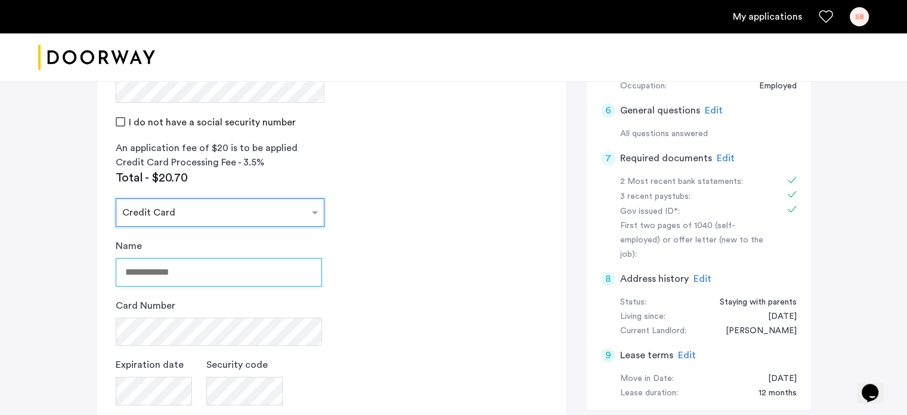
click at [172, 265] on input "Name" at bounding box center [219, 272] width 206 height 29
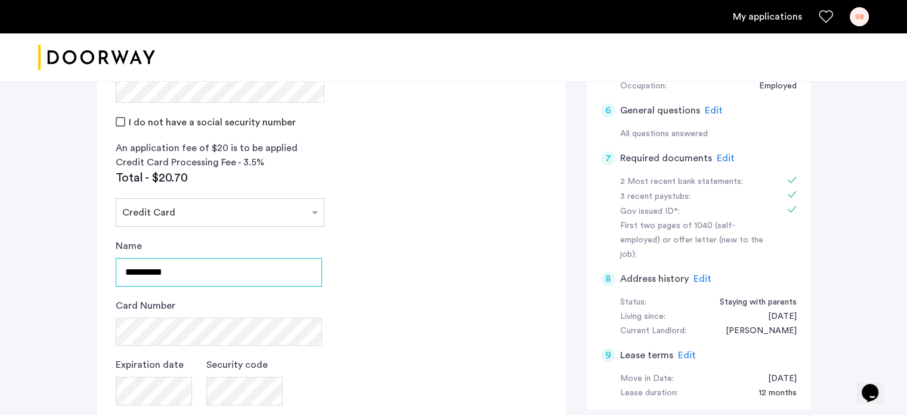
type input "**********"
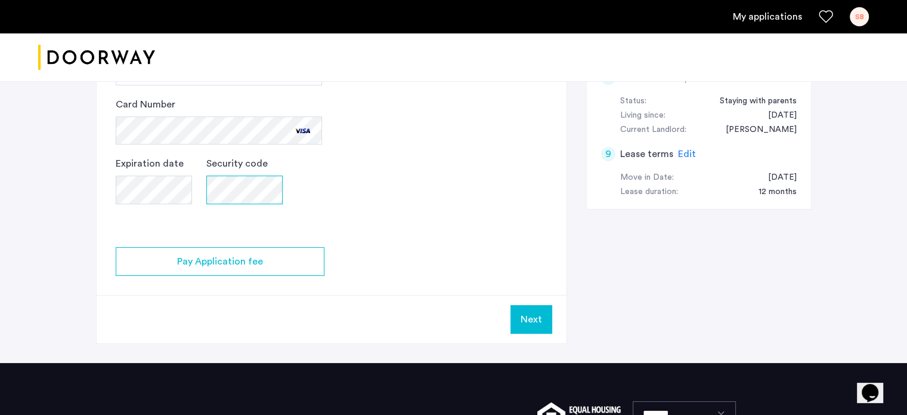
scroll to position [582, 0]
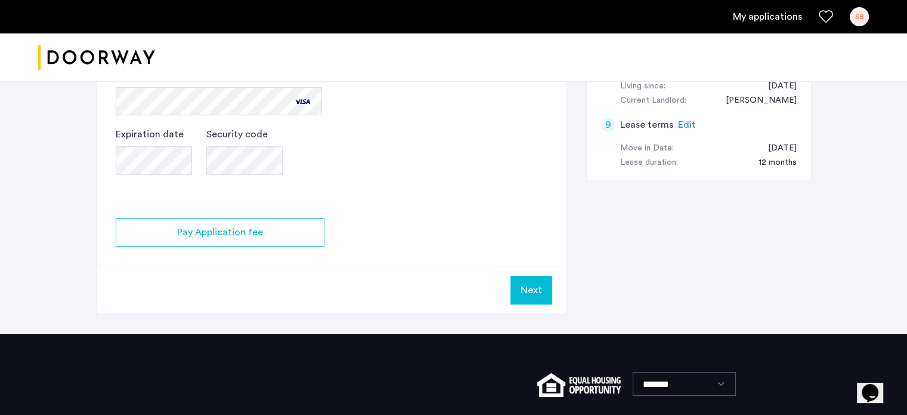
click at [537, 293] on button "Next" at bounding box center [532, 290] width 42 height 29
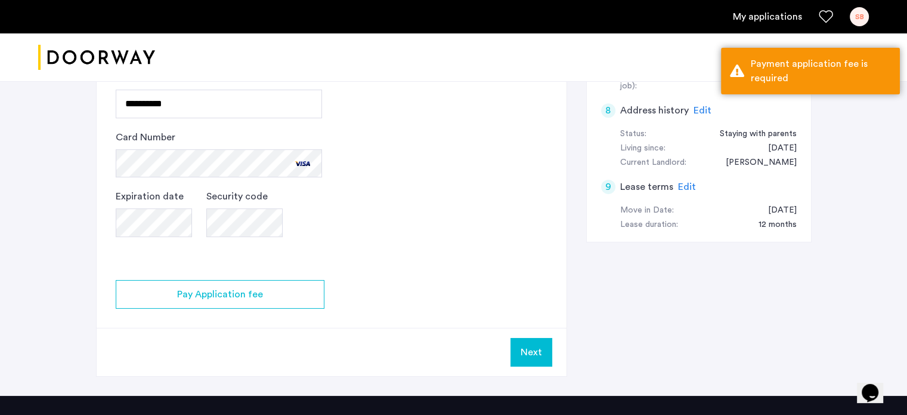
scroll to position [520, 0]
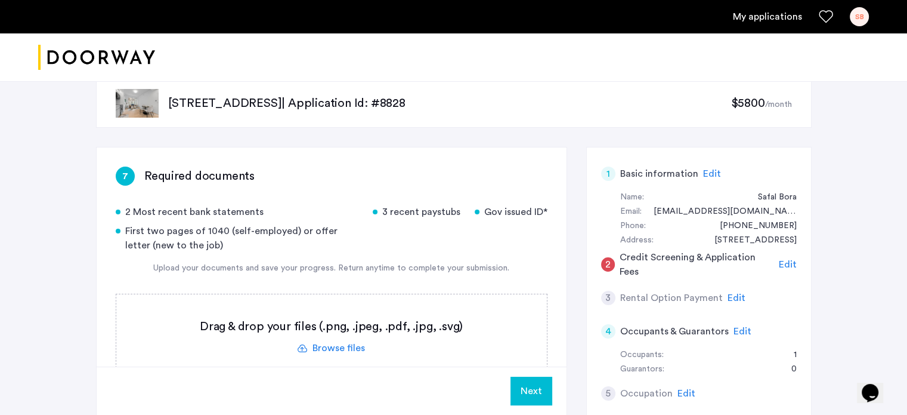
scroll to position [21, 0]
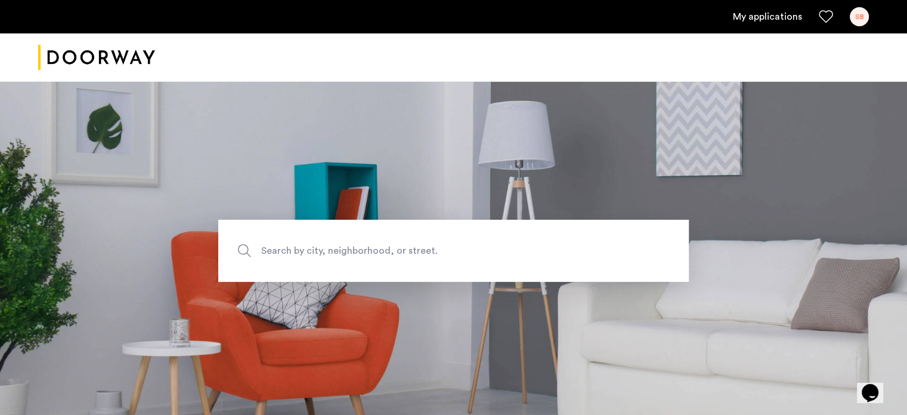
click at [752, 17] on link "My applications" at bounding box center [767, 17] width 69 height 14
